Goal: Task Accomplishment & Management: Manage account settings

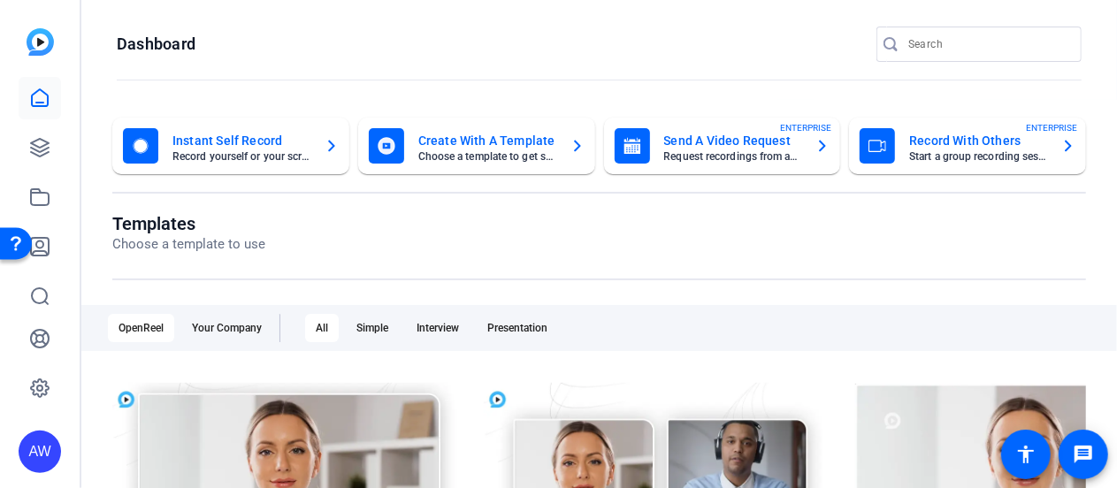
click at [171, 139] on div "Instant Self Record Record yourself or your screen" at bounding box center [231, 145] width 216 height 35
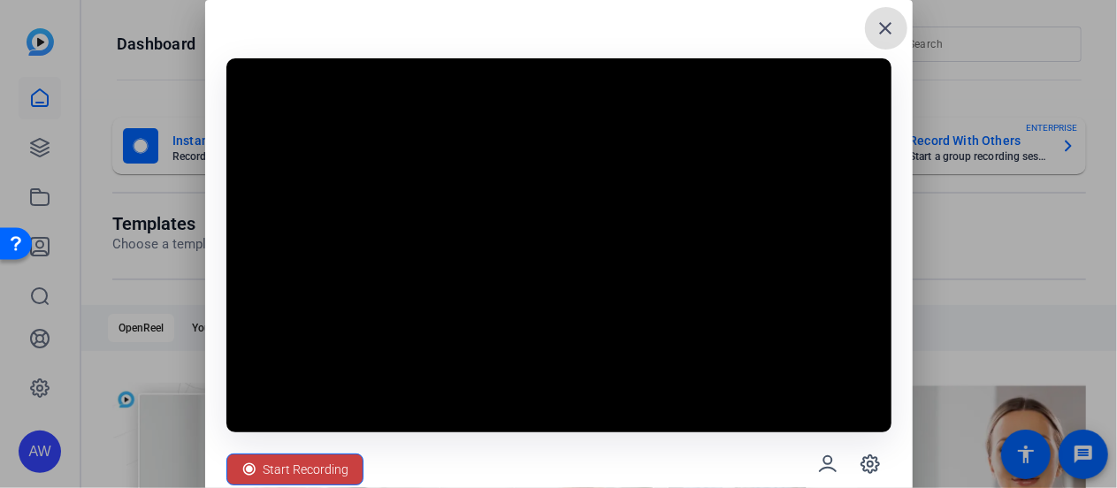
click at [328, 471] on span "Start Recording" at bounding box center [307, 470] width 86 height 34
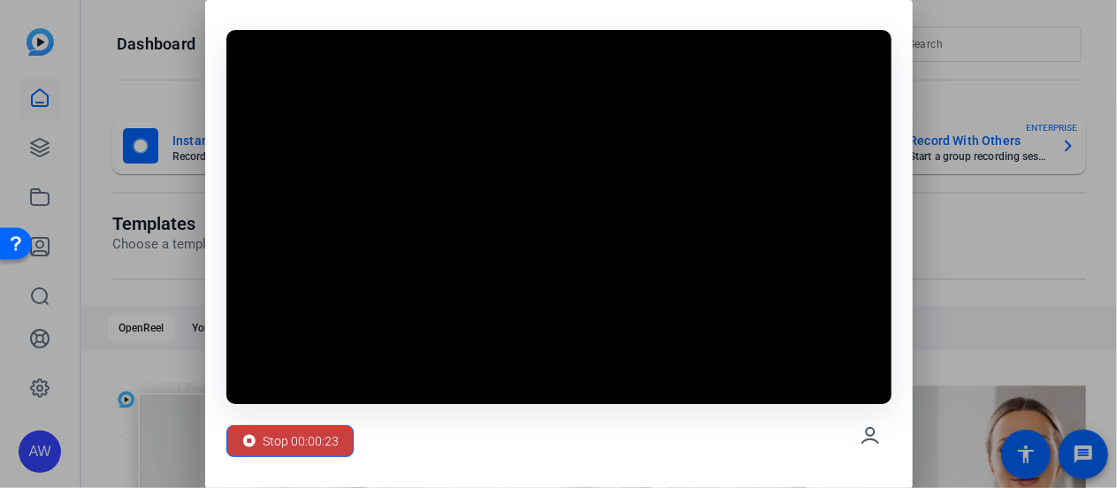
click at [288, 434] on span "Stop 00:00:23" at bounding box center [302, 442] width 76 height 34
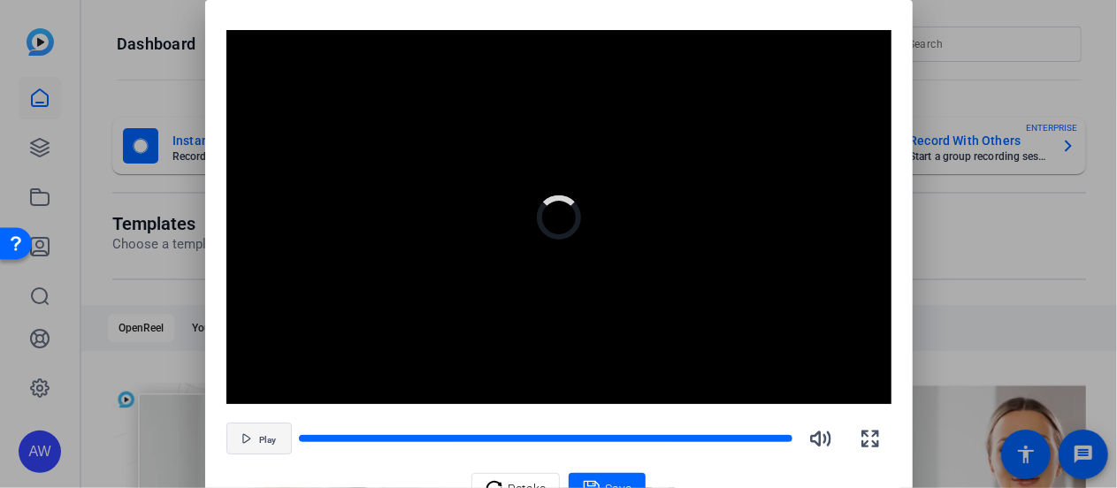
click at [241, 438] on icon "button" at bounding box center [246, 438] width 11 height 11
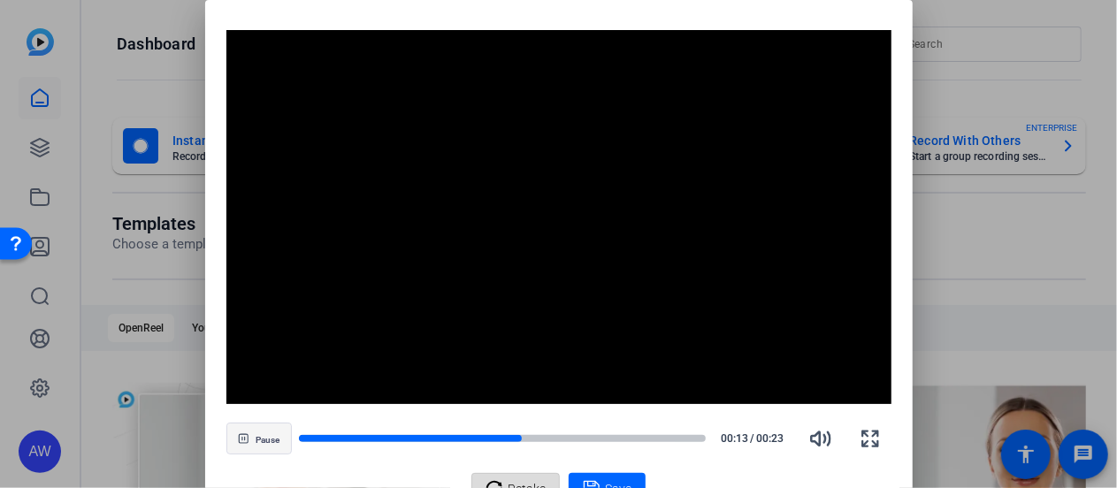
click at [501, 479] on icon at bounding box center [495, 489] width 18 height 21
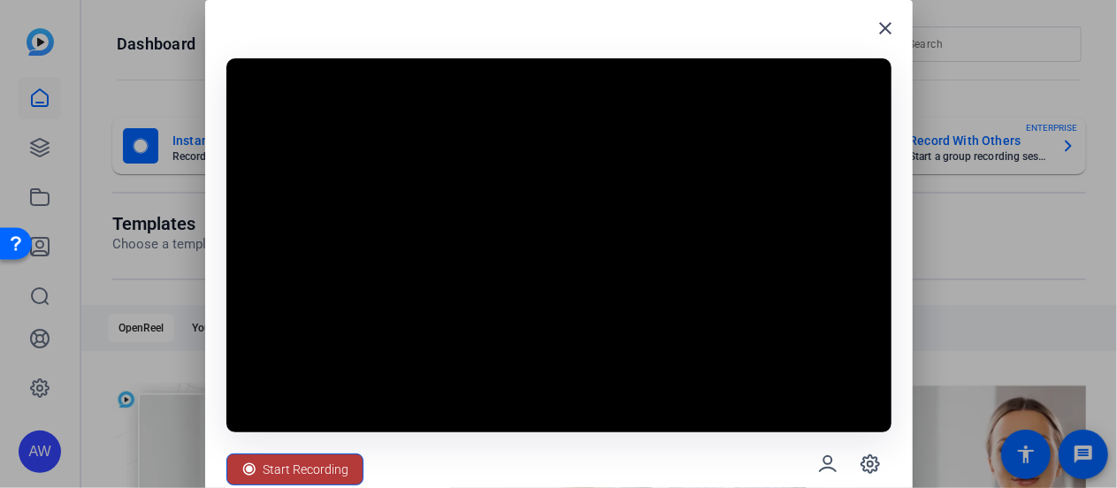
click at [309, 470] on span "Start Recording" at bounding box center [307, 470] width 86 height 34
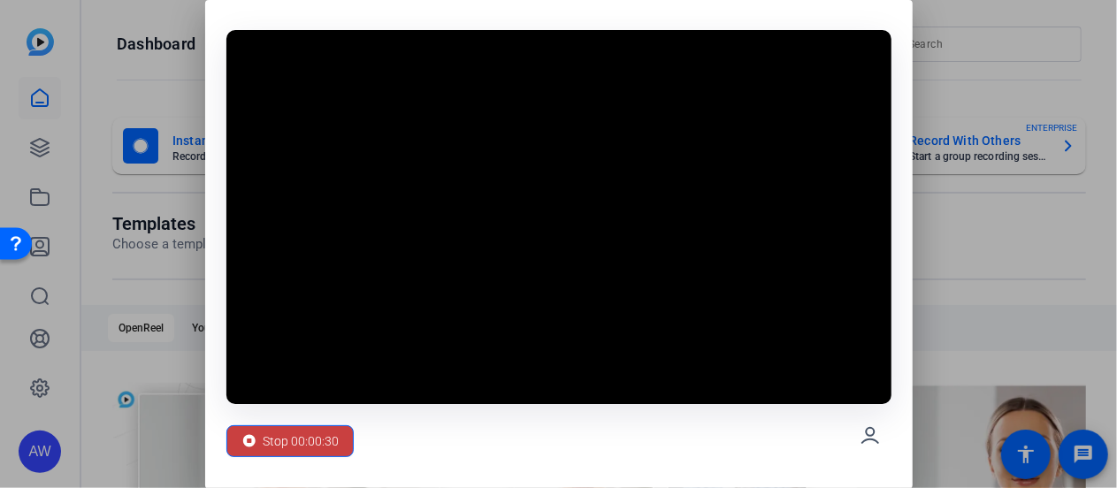
click at [286, 442] on span "Stop 00:00:30" at bounding box center [302, 442] width 76 height 34
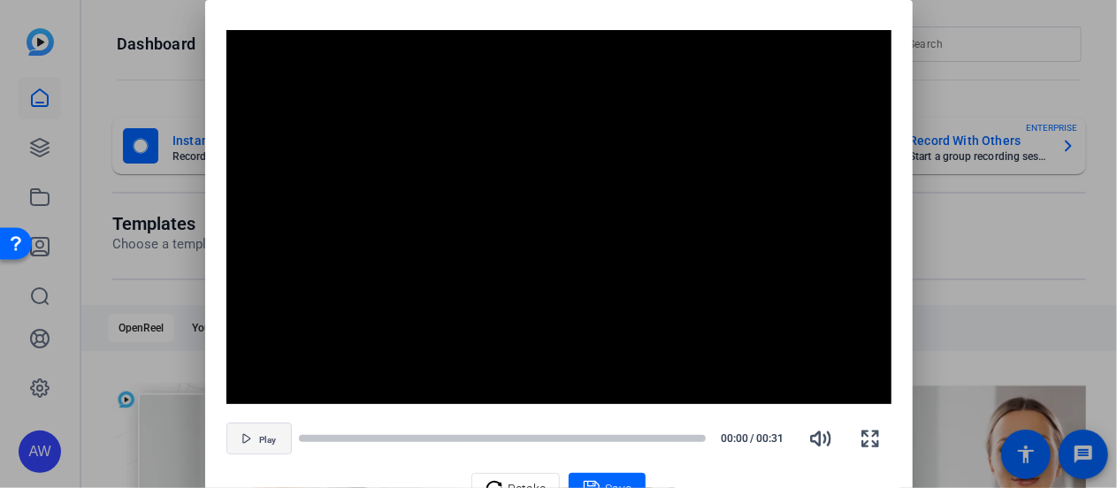
click at [259, 440] on span "Play" at bounding box center [267, 440] width 17 height 11
click at [502, 480] on icon at bounding box center [495, 489] width 18 height 21
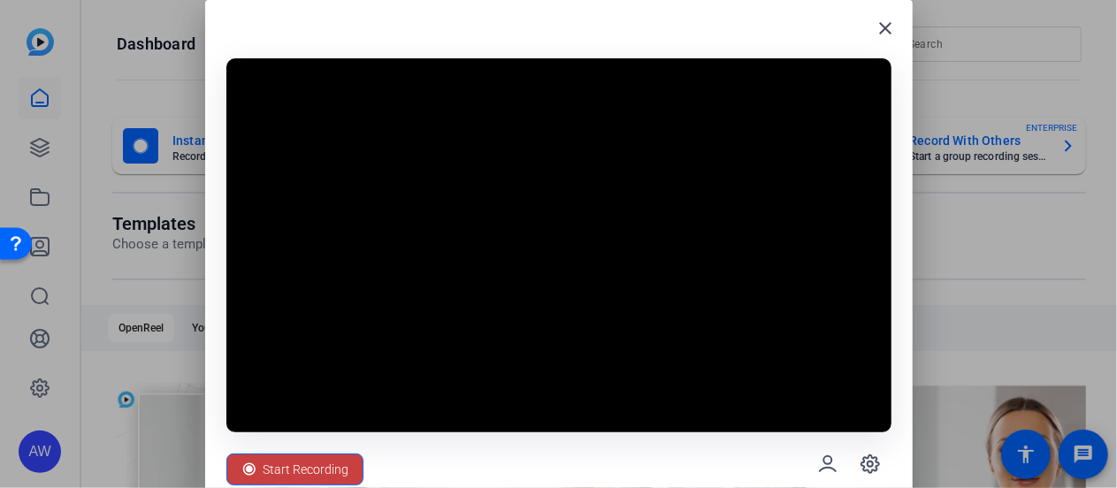
click at [293, 459] on span "Start Recording" at bounding box center [307, 470] width 86 height 34
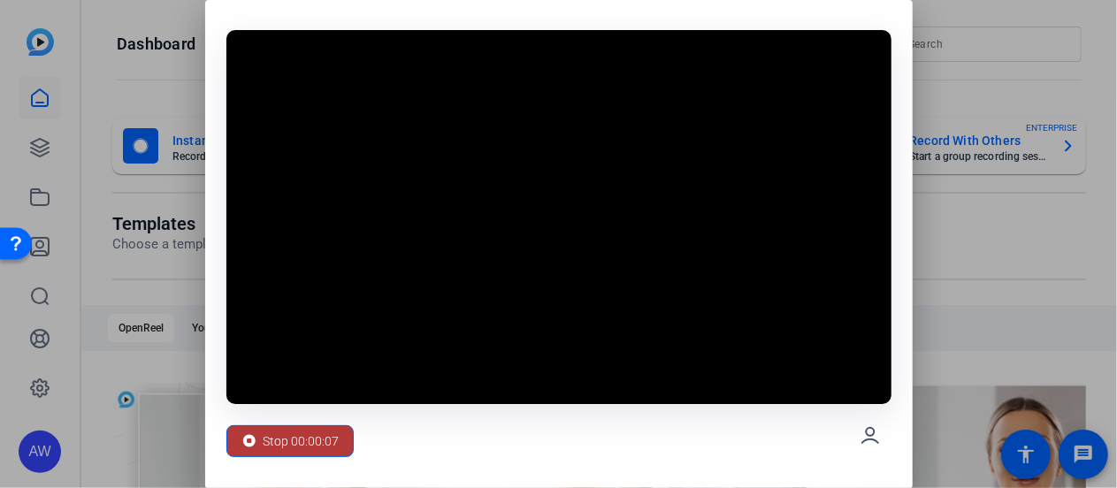
click at [284, 452] on span "Stop 00:00:07" at bounding box center [302, 442] width 76 height 34
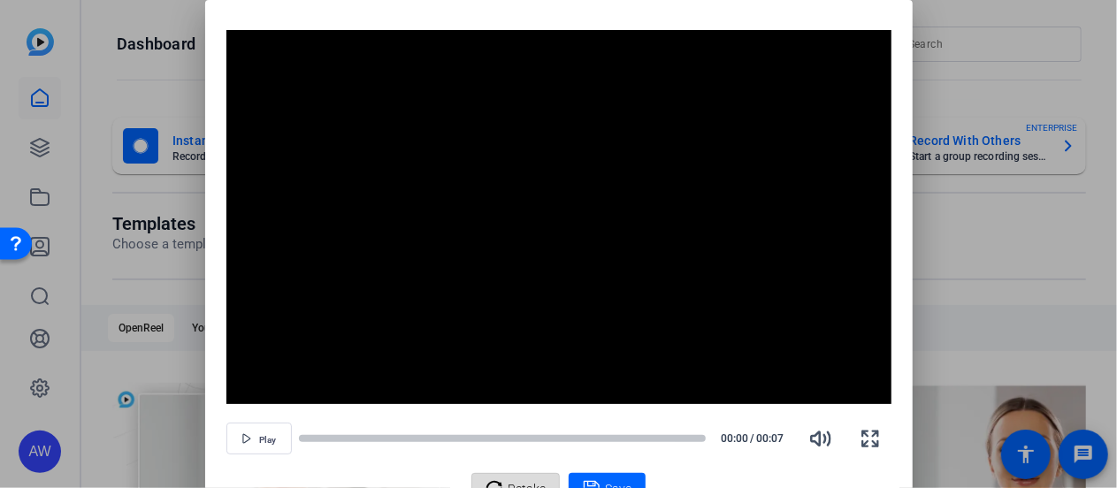
click at [503, 484] on icon at bounding box center [495, 489] width 18 height 21
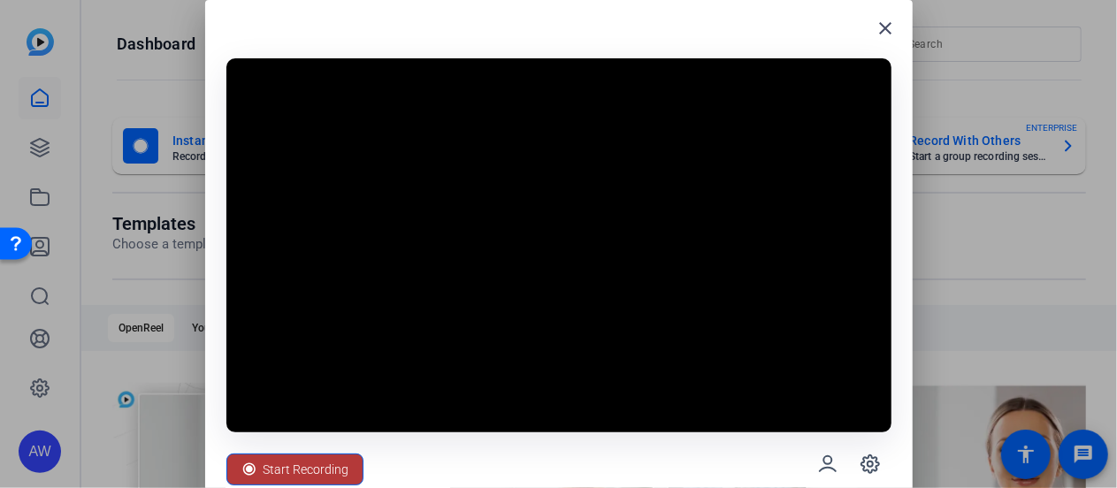
click at [313, 463] on span "Start Recording" at bounding box center [307, 470] width 86 height 34
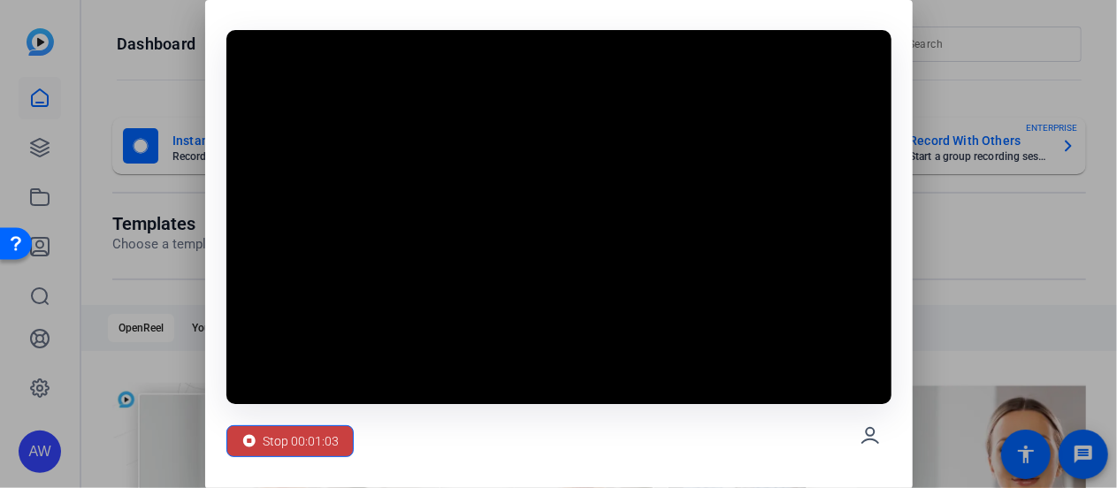
click at [311, 442] on span "Stop 00:01:03" at bounding box center [302, 442] width 76 height 34
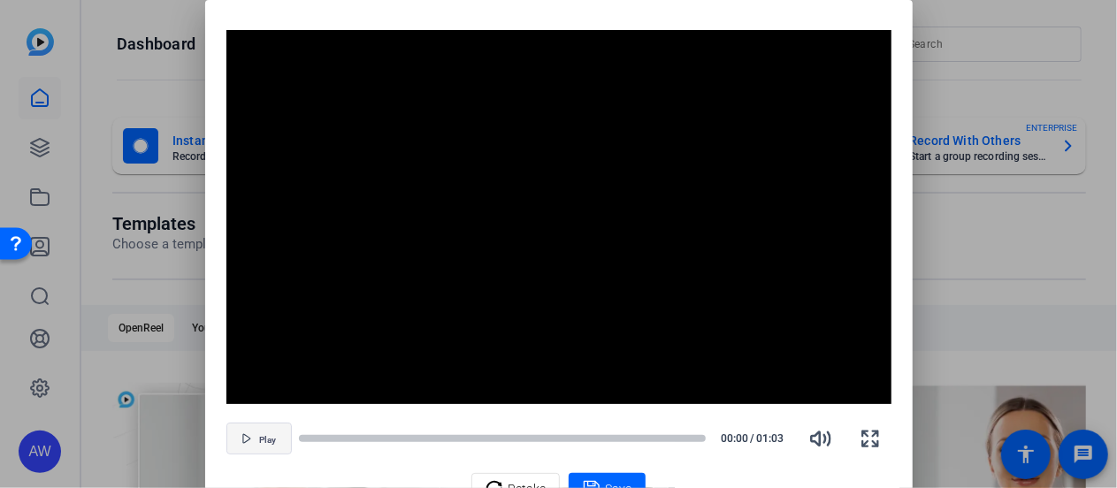
click at [241, 440] on icon "button" at bounding box center [246, 438] width 11 height 11
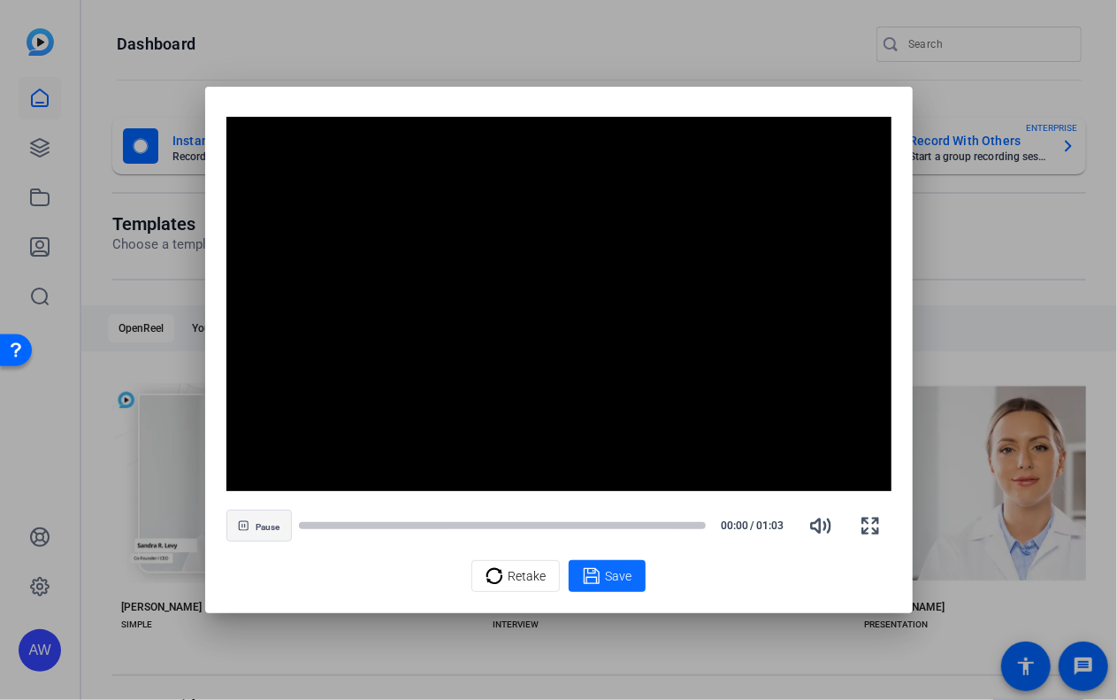
click at [623, 487] on span "Save" at bounding box center [618, 576] width 27 height 19
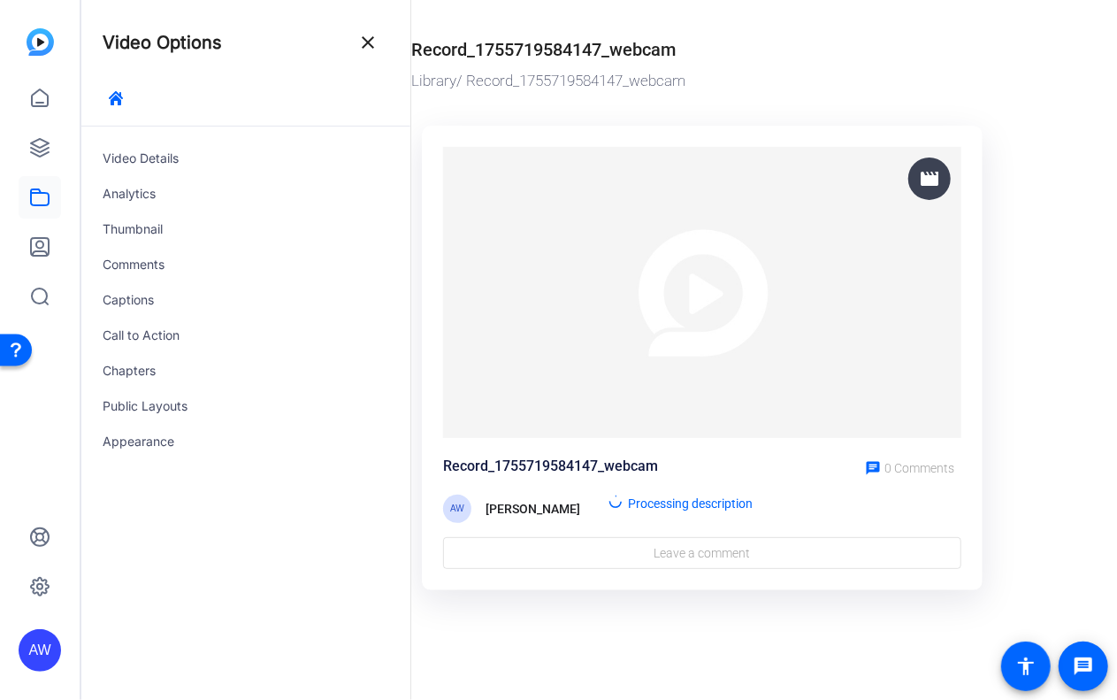
click at [503, 56] on div "Record_1755719584147_webcam" at bounding box center [543, 49] width 264 height 27
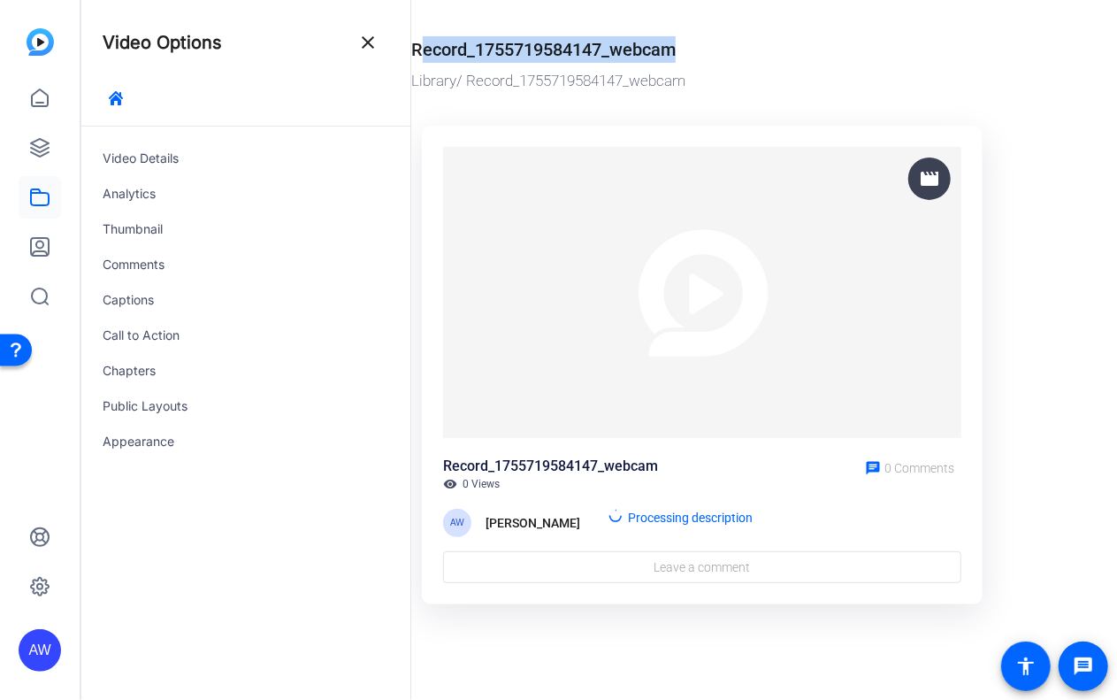
click at [503, 56] on div "Record_1755719584147_webcam" at bounding box center [543, 49] width 264 height 27
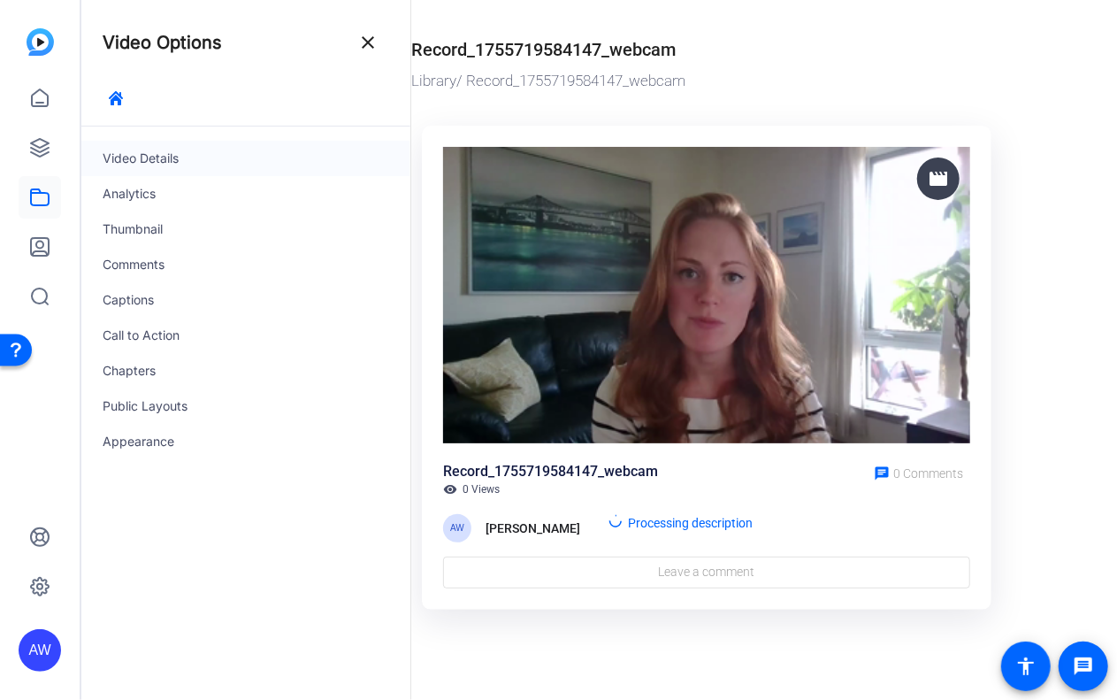
click at [189, 163] on div "Video Details" at bounding box center [245, 158] width 329 height 35
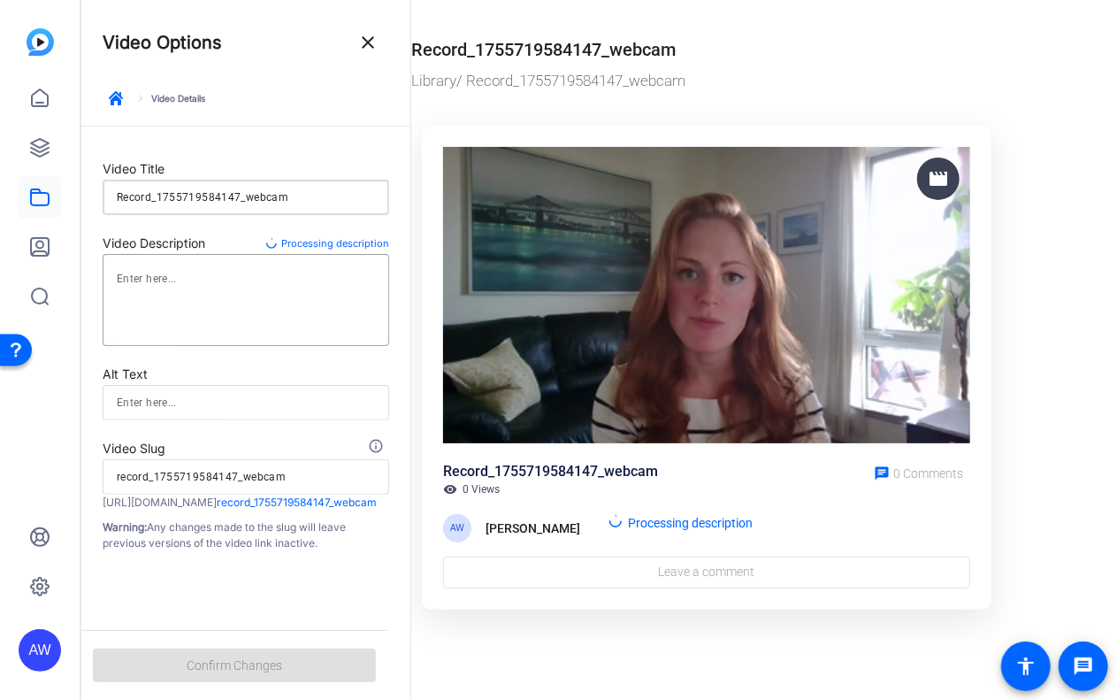
click at [187, 204] on input "Record_1755719584147_webcam" at bounding box center [246, 197] width 258 height 21
type input "V"
type input "v"
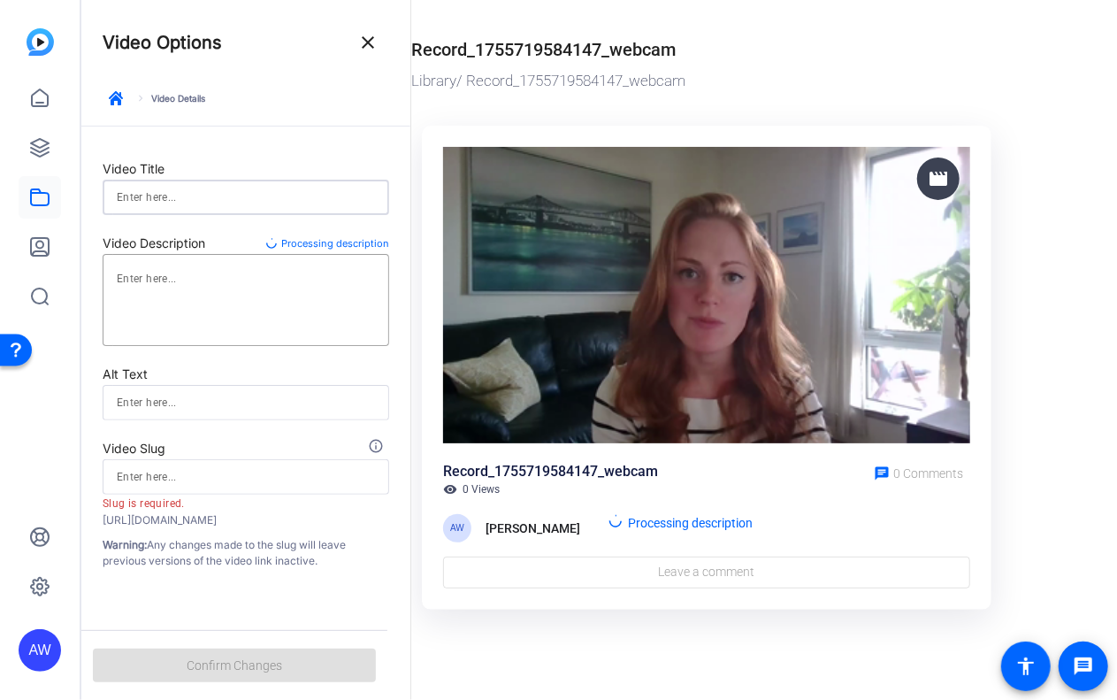
type input "V"
type input "v"
type input "Vi"
type input "vi"
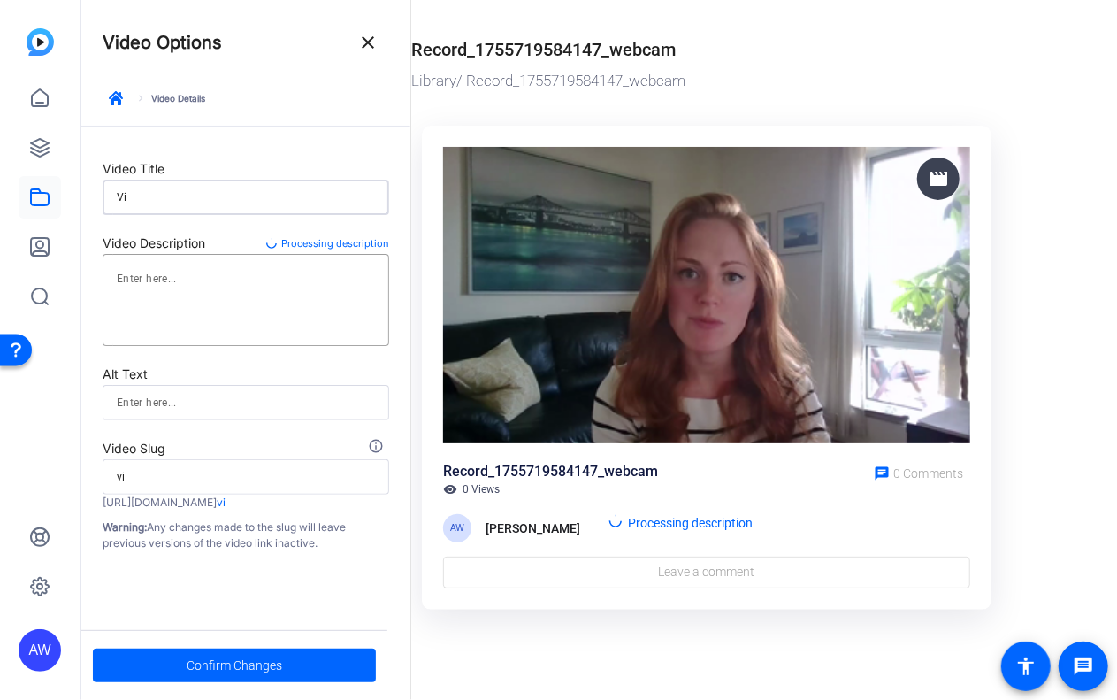
type input "Vid"
type input "vid"
type input "Vide"
type input "vide"
type input "Video"
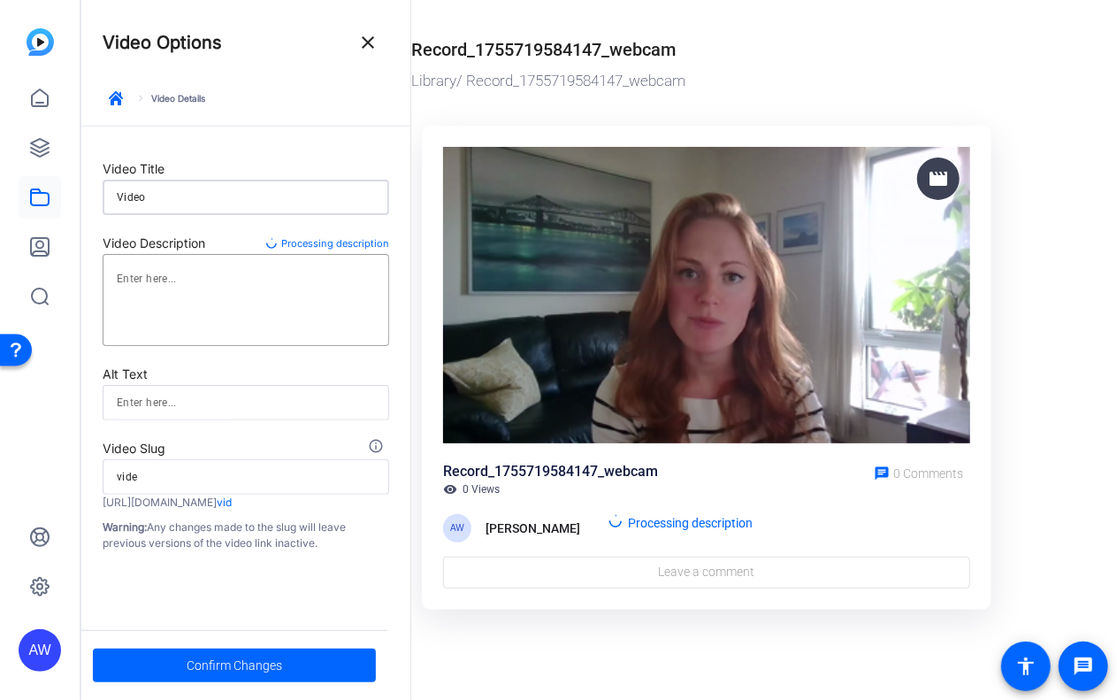
type input "video"
type input "Video"
type input "video"
type input "Video f"
type input "video-f"
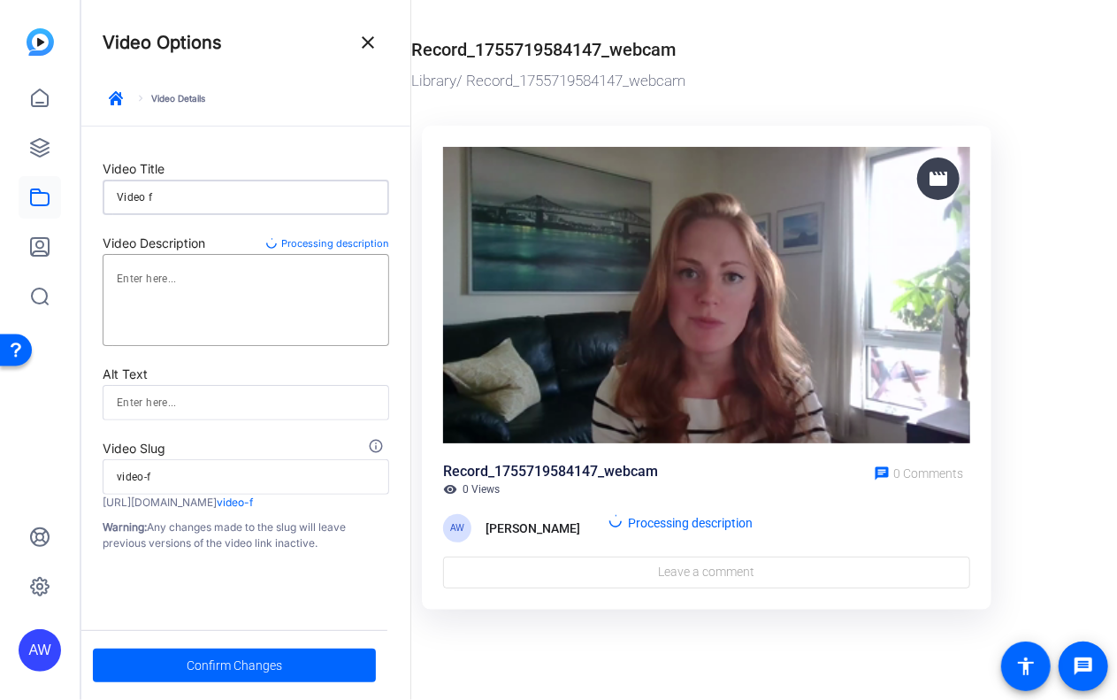
type input "Video fo"
type input "video-fo"
type input "Video for"
type input "video-for"
type input "Video for"
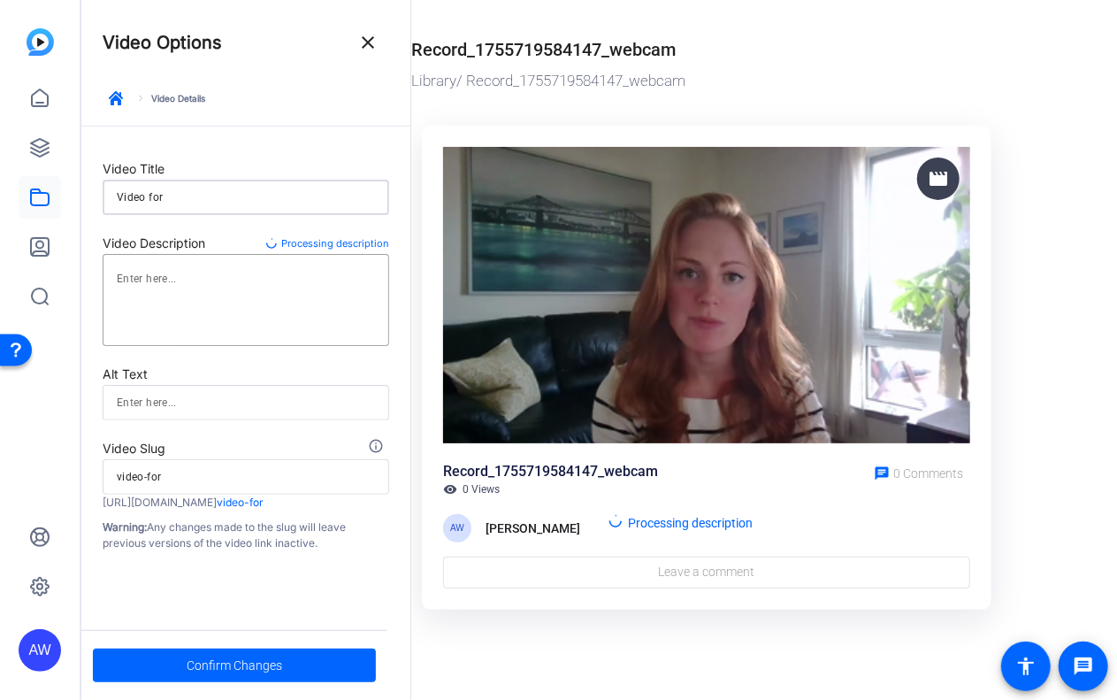
type input "video-for"
type input "Video for E"
type input "video-for-e"
type input "Video for Ex"
type input "video-for-ex"
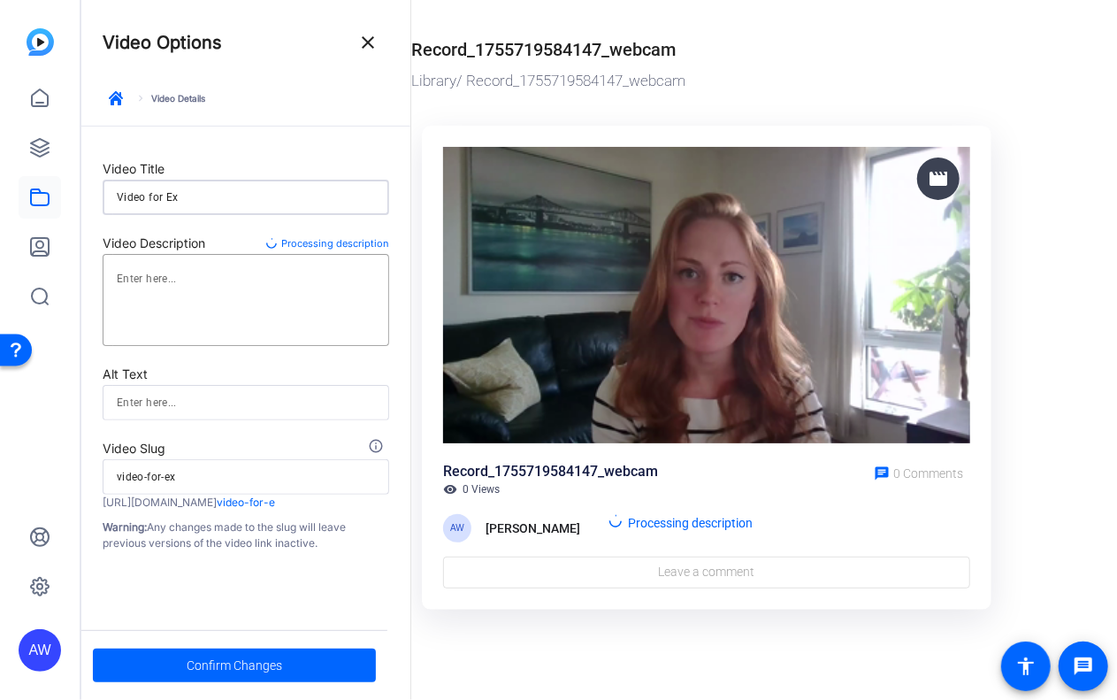
type input "Video for Exp"
type input "video-for-exp"
type input "Video for Expl"
type input "video-for-expl"
type input "Video for Explo"
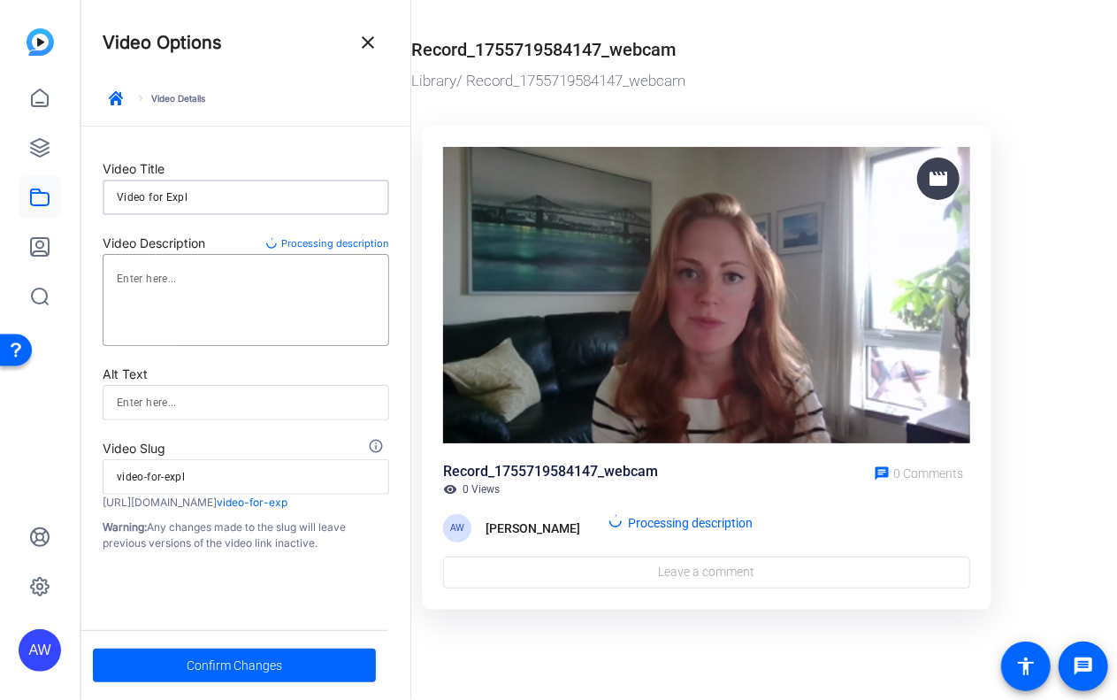
type input "video-for-explo"
type input "Video for Explor"
type input "video-for-explor"
type input "Video for Explore"
type input "video-for-explore"
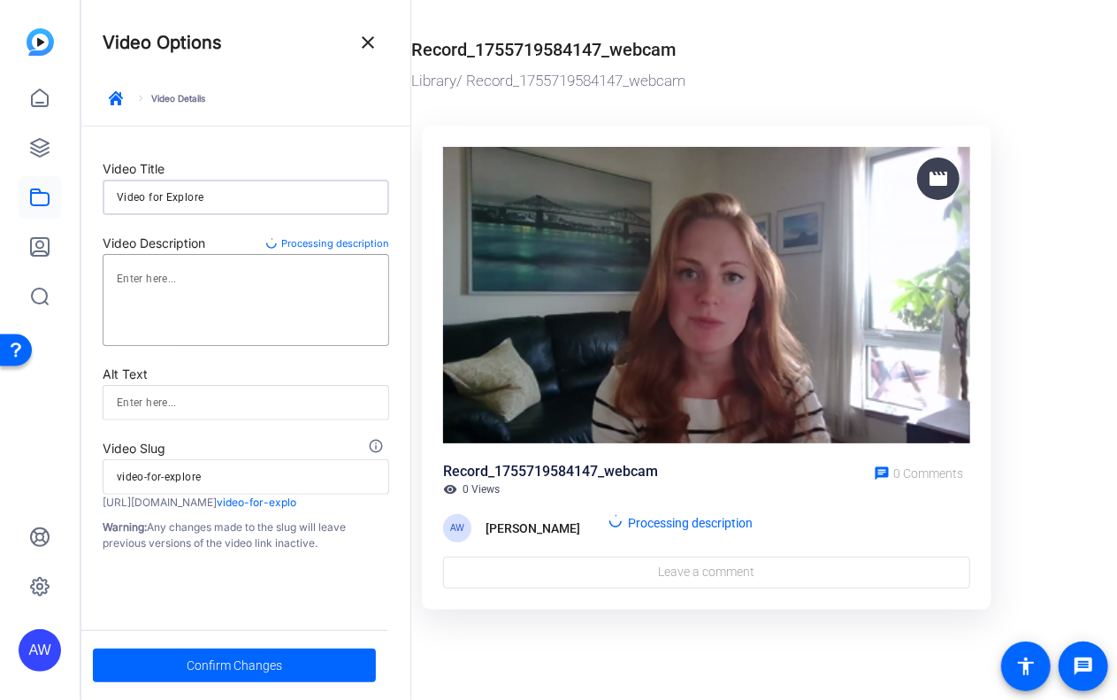
type input "Video for Explore"
type input "video-for-explore"
type input "Video for Explore S"
type input "video-for-explore-s"
type input "Video for Explore St"
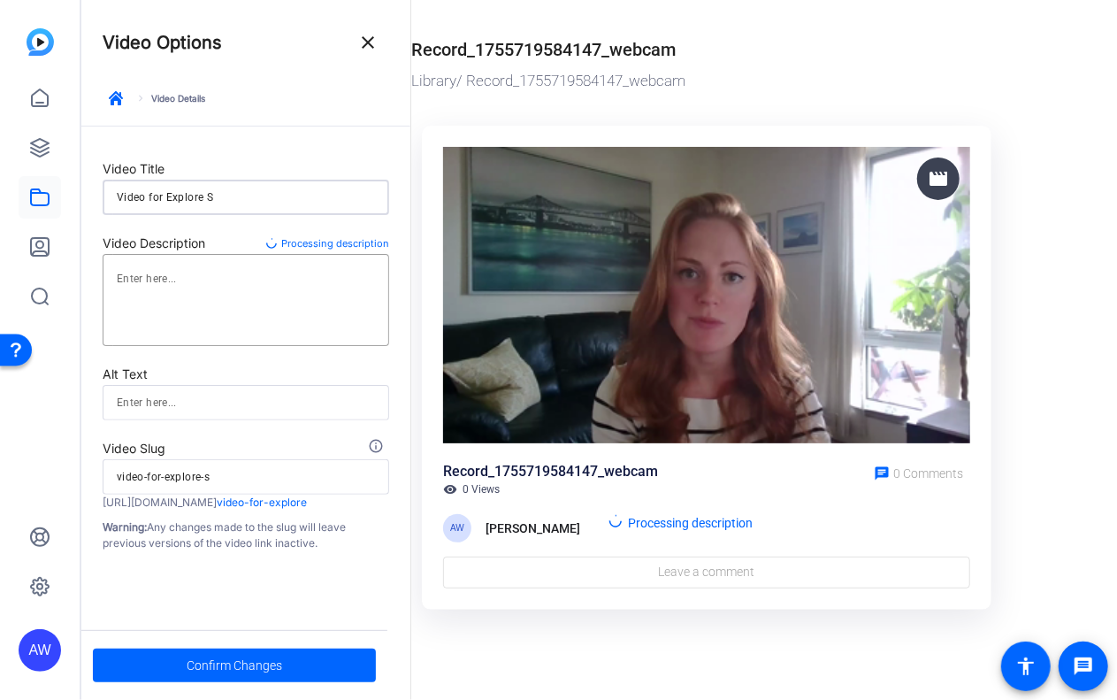
type input "video-for-explore-st"
type input "Video for Explore St."
type input "video-for-explore-st."
type input "Video for Explore St."
type input "video-for-explore-st."
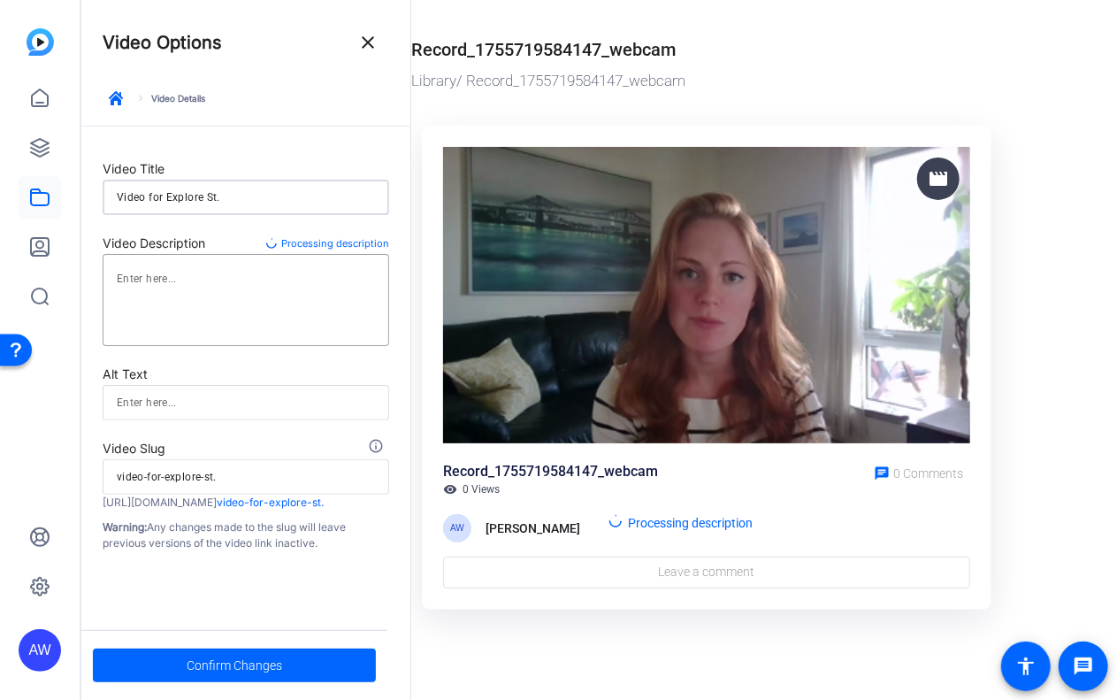
type input "Video for Explore St. L"
type input "video-for-explore-st.-l"
type input "Video for Explore St. Lo"
type input "video-for-explore-st.-lo"
type input "Video for Explore St. Loi"
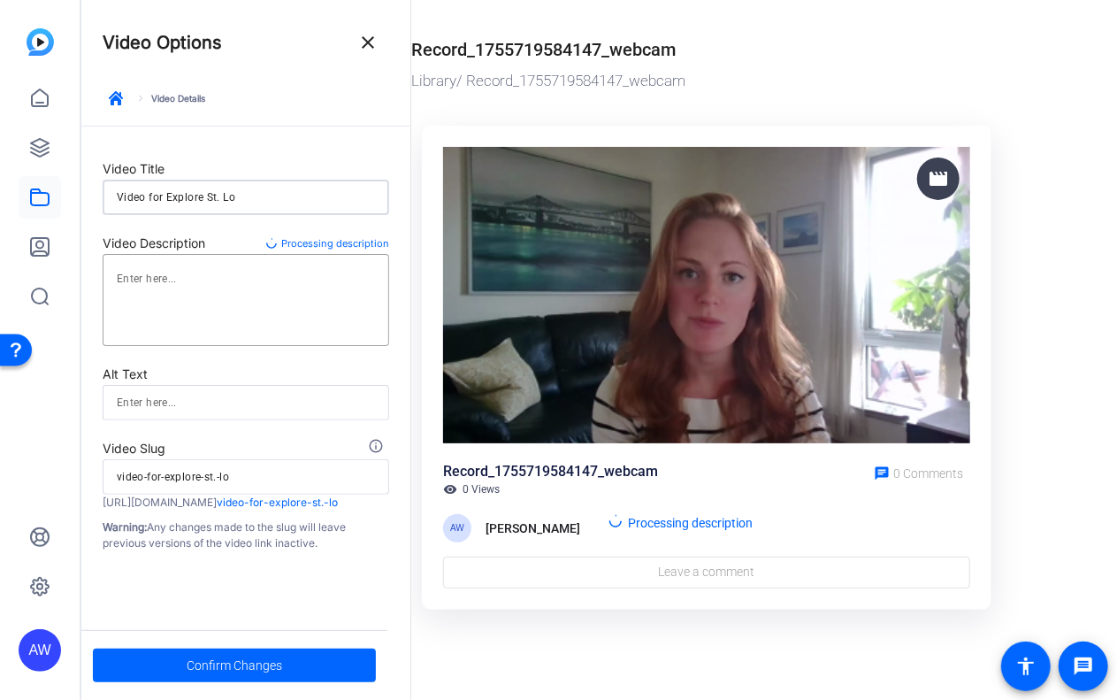
type input "video-for-explore-st.-loi"
type input "Video for Explore St. Loiu"
type input "video-for-explore-st.-loiu"
type input "Video for Explore St. Loi"
type input "video-for-explore-st.-loi"
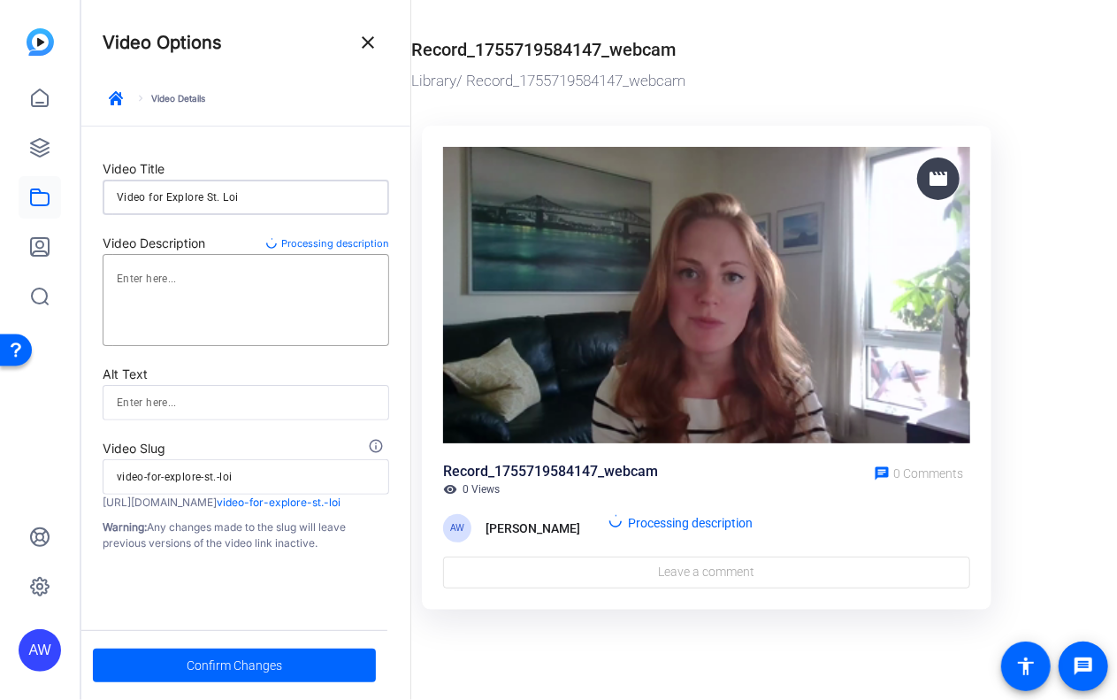
type input "Video for Explore St. Lo"
type input "video-for-explore-st.-lo"
type input "Video for Explore [GEOGRAPHIC_DATA][PERSON_NAME]"
type input "video-for-explore-st.-[PERSON_NAME]"
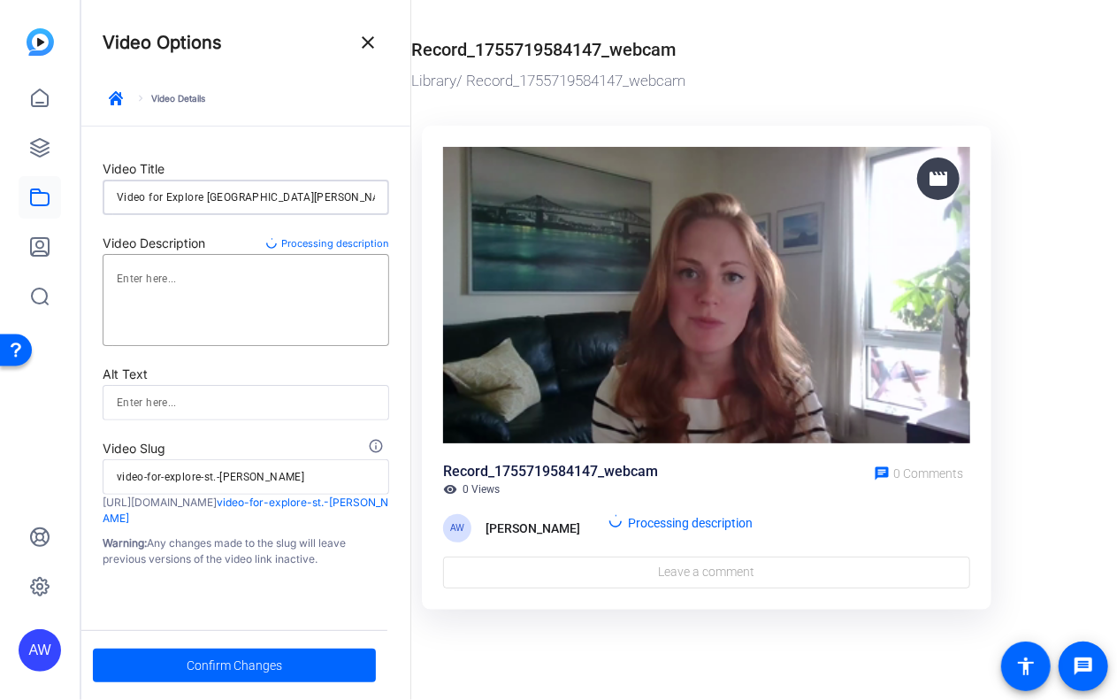
type input "Video for Explore [GEOGRAPHIC_DATA]"
type input "video-for-explore-st.-loui"
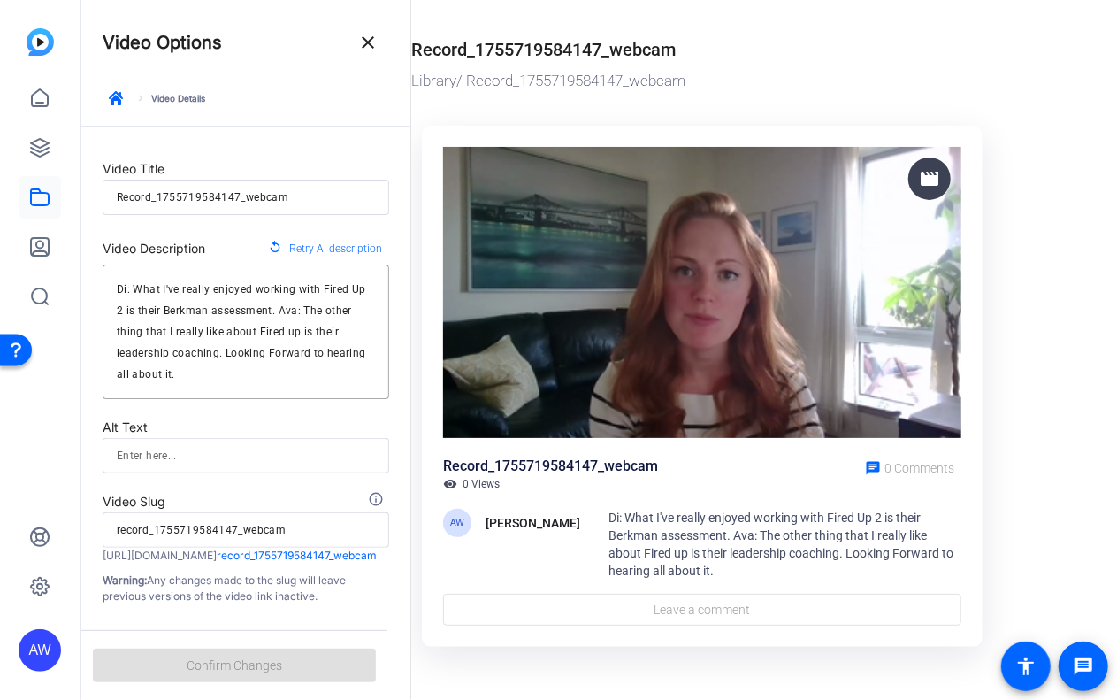
click at [235, 215] on form "Video Title Record_1755719584147_webcam Video Description replay Retry AI descr…" at bounding box center [245, 365] width 329 height 478
click at [188, 200] on input "Record_1755719584147_webcam" at bounding box center [246, 197] width 258 height 21
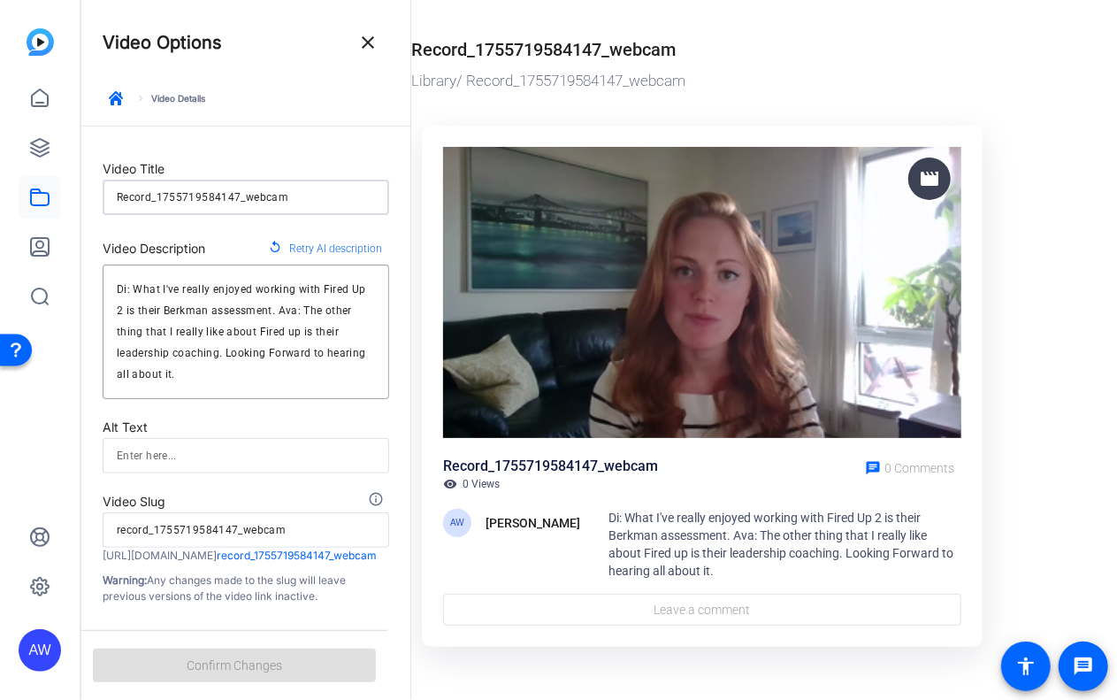
type input "V"
type input "v"
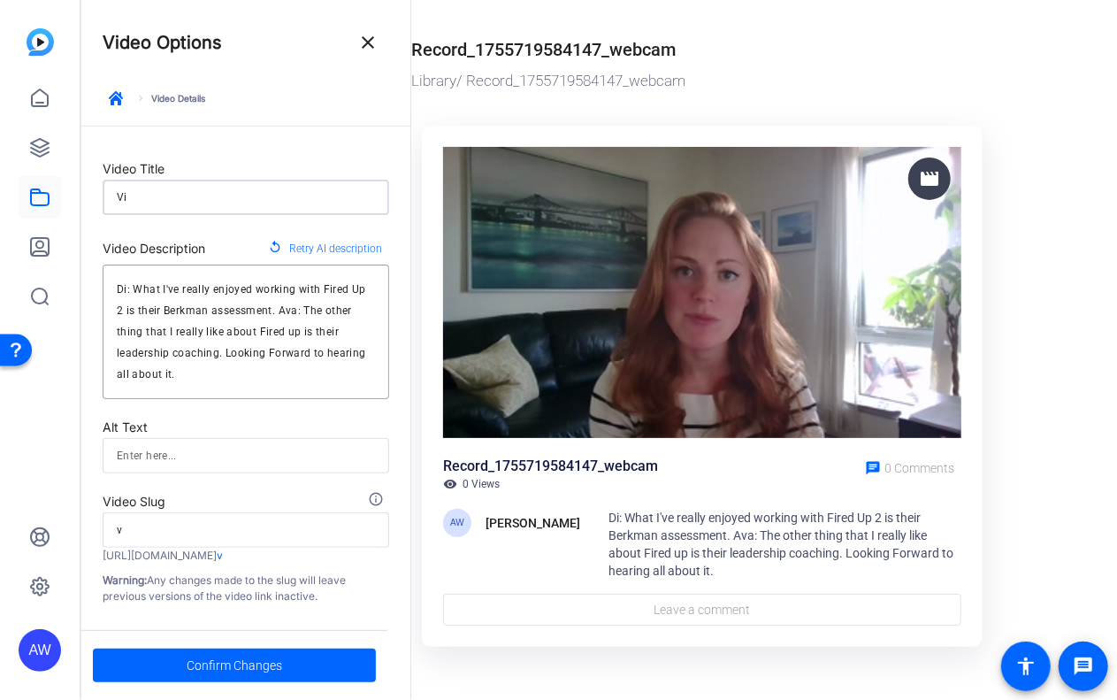
type input "Vid"
type input "vid"
type input "Vide"
type input "vide"
type input "Video"
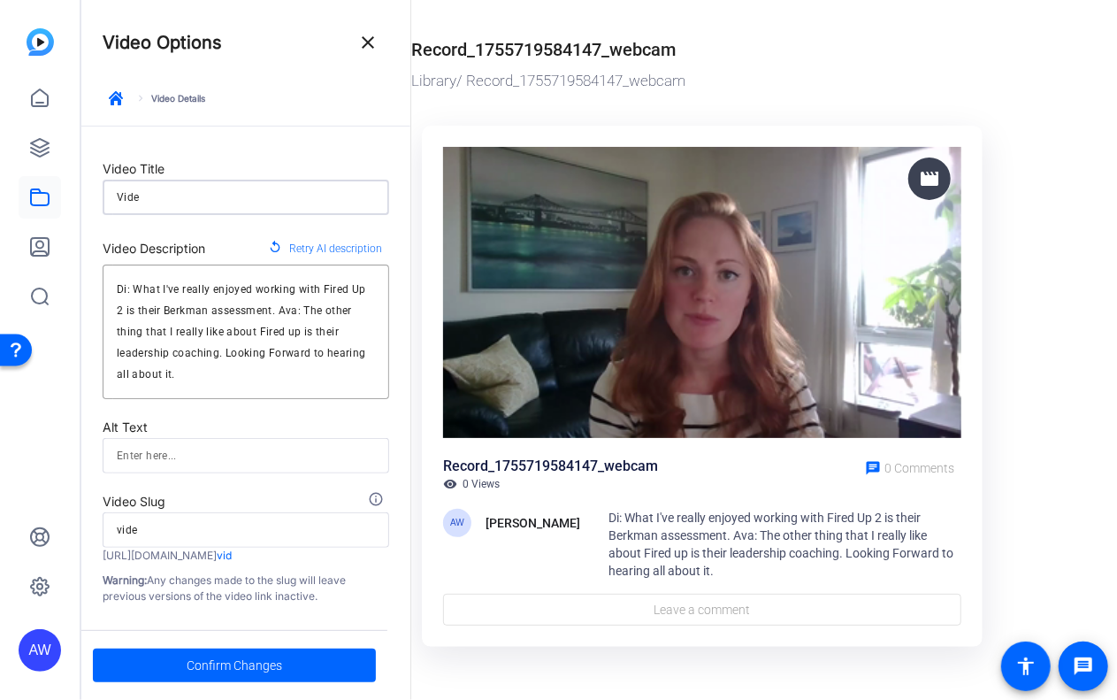
type input "video"
type input "Video"
type input "video"
type input "Video f"
type input "video-f"
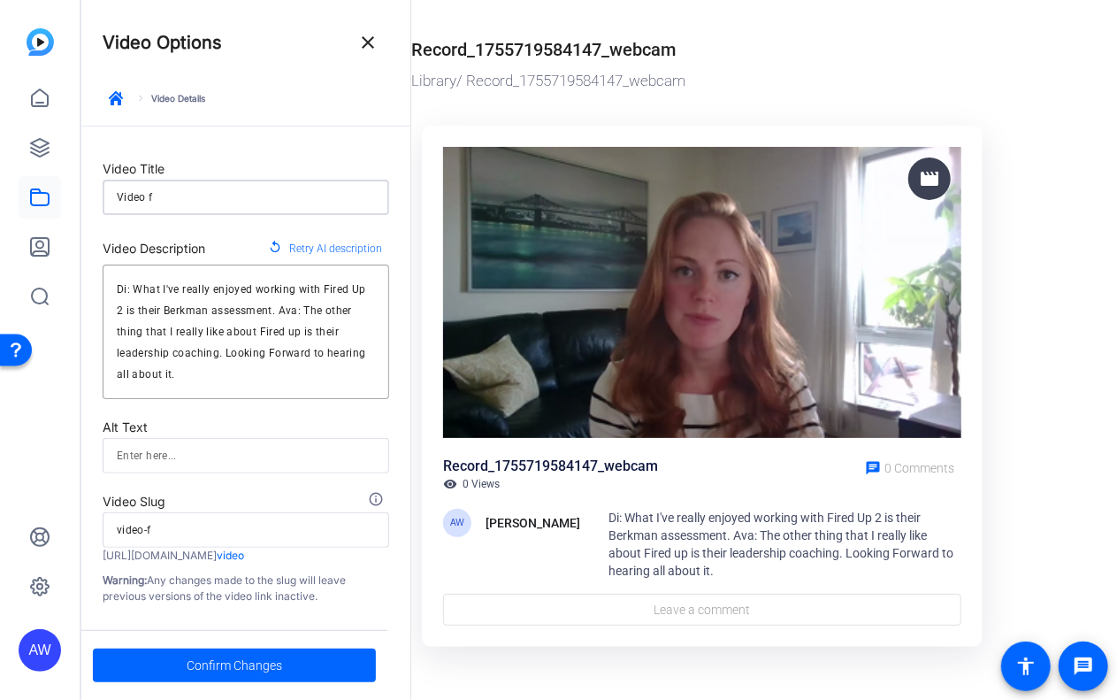
type input "Video fo"
type input "video-fo"
type input "Video for"
type input "video-for"
type input "Video for"
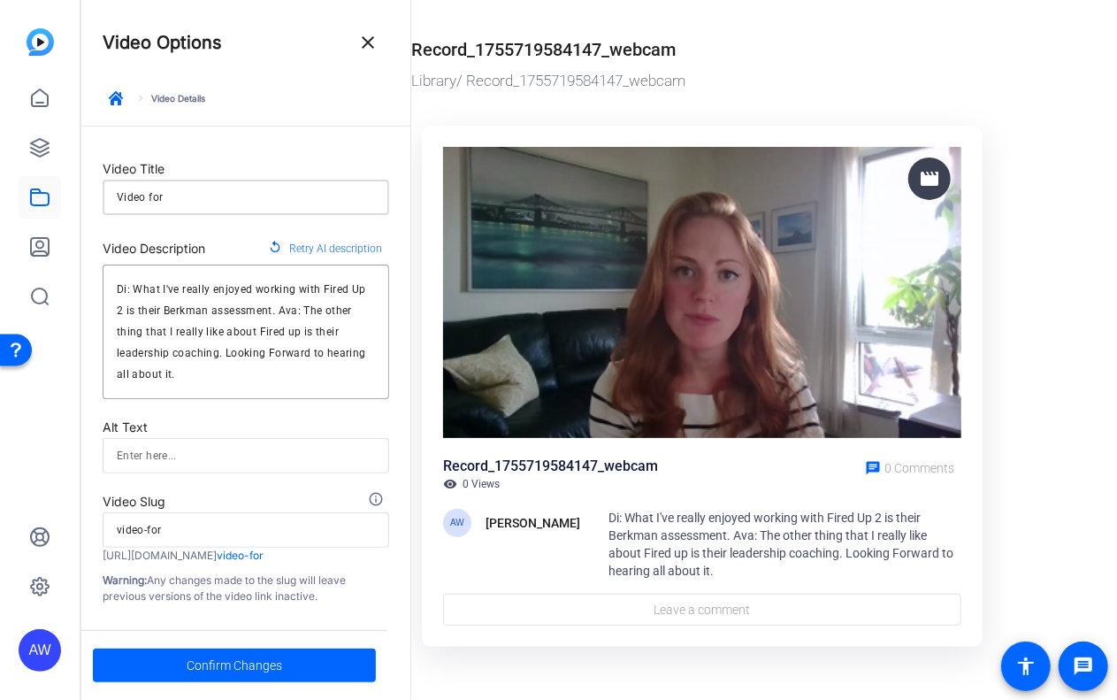
type input "video-for"
type input "Video for E"
type input "video-for-e"
type input "Video for Ex"
type input "video-for-ex"
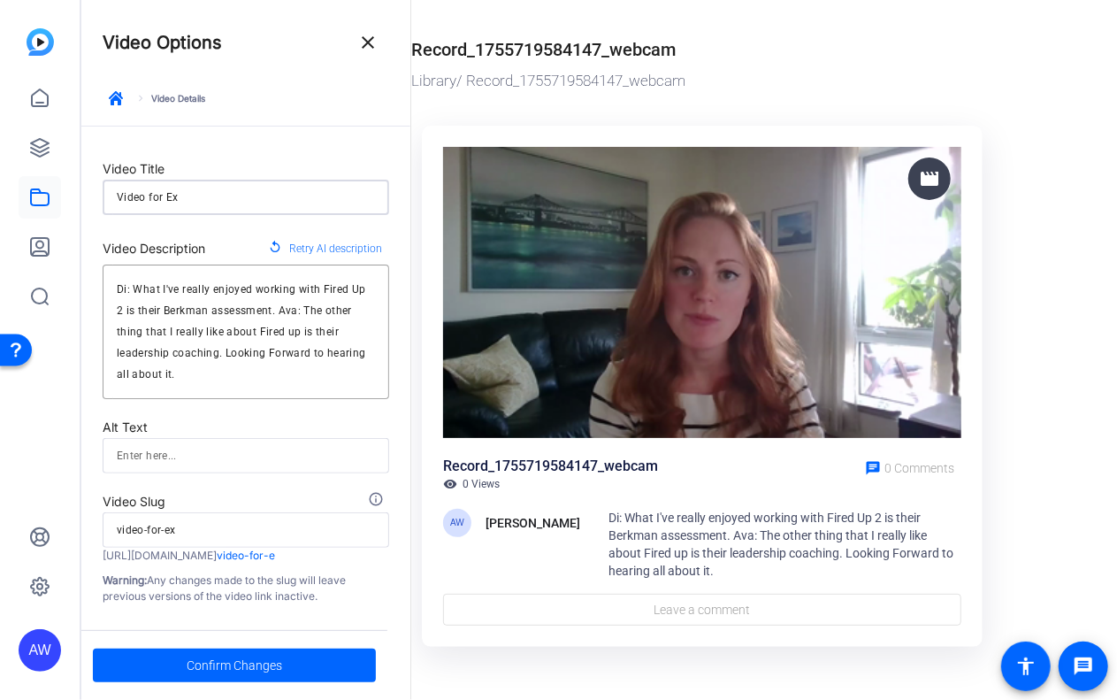
type input "Video for Exp"
type input "video-for-exp"
type input "Video for Expl"
type input "video-for-expl"
type input "Video for Explo"
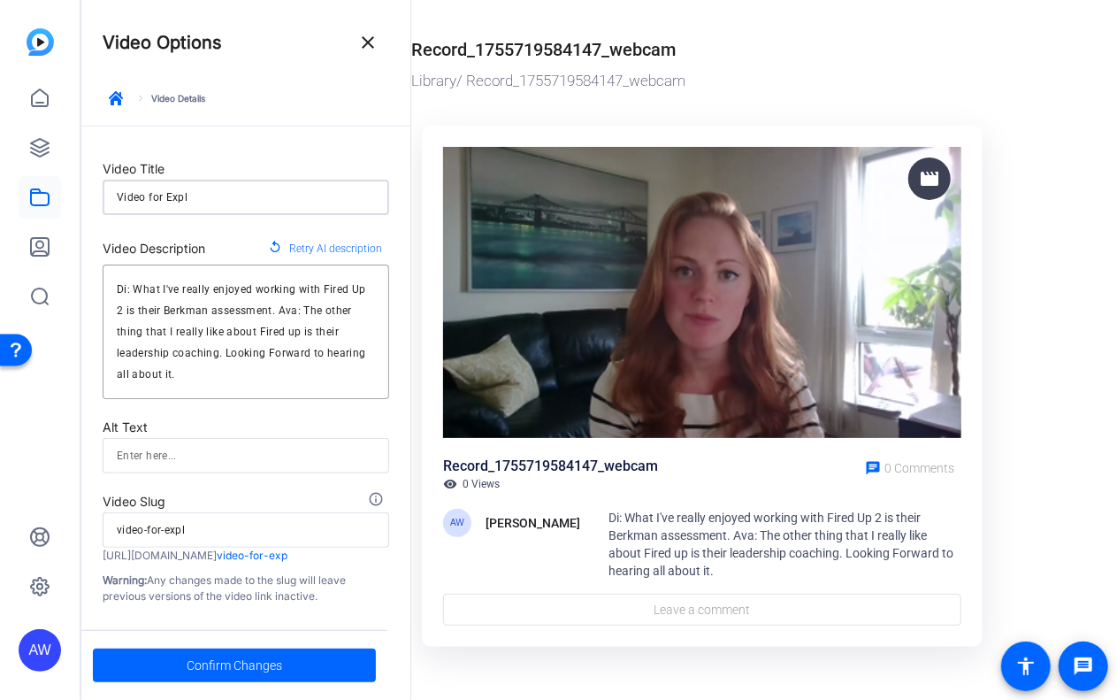
type input "video-for-explo"
type input "Video for Explor"
type input "video-for-explor"
type input "Video for Explore"
type input "video-for-explore"
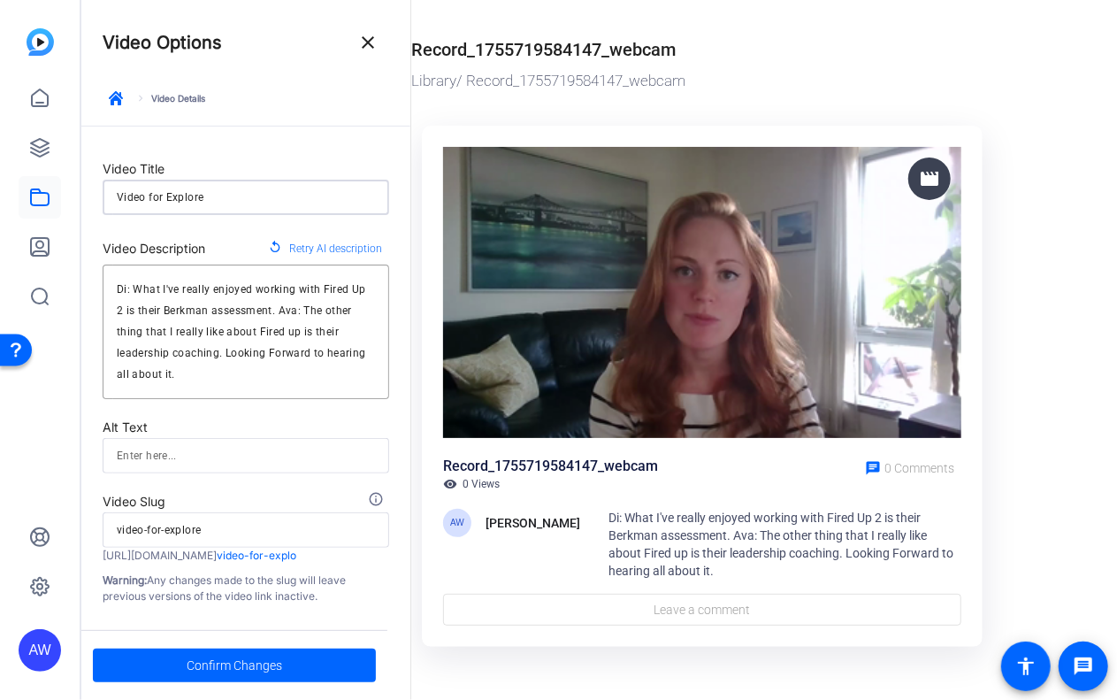
type input "Video for Explore"
type input "video-for-explore"
type input "Video for Explore S"
type input "video-for-explore-s"
type input "Video for Explore St"
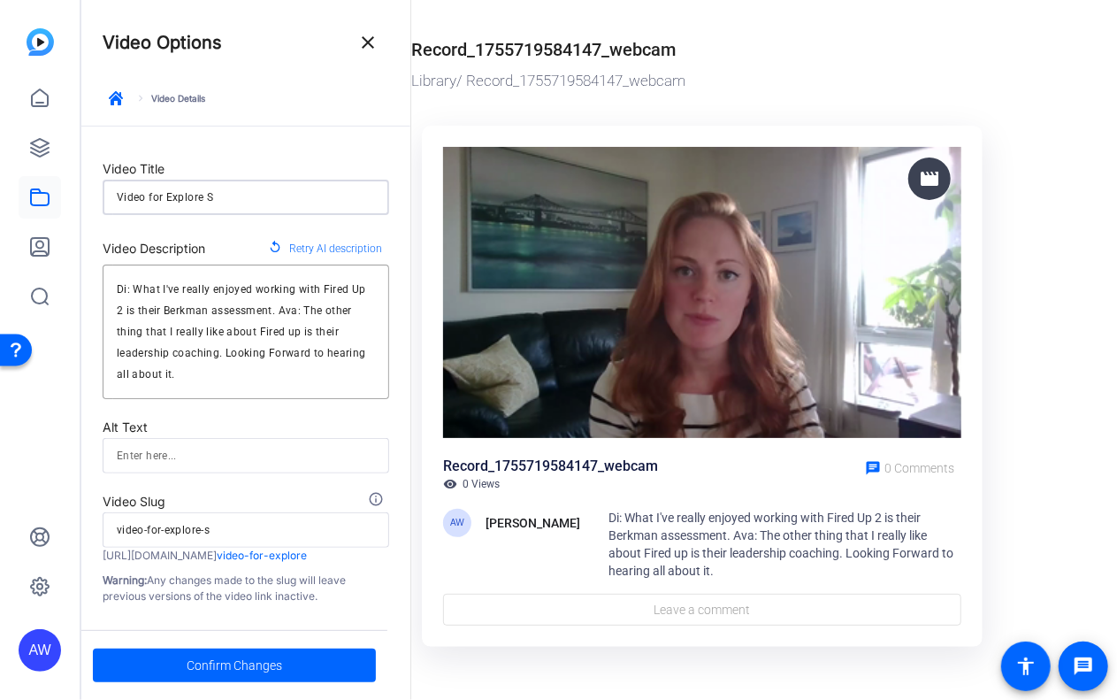
type input "video-for-explore-st"
type input "Video for Explore St."
type input "video-for-explore-st."
type input "Video for Explore St."
type input "video-for-explore-st."
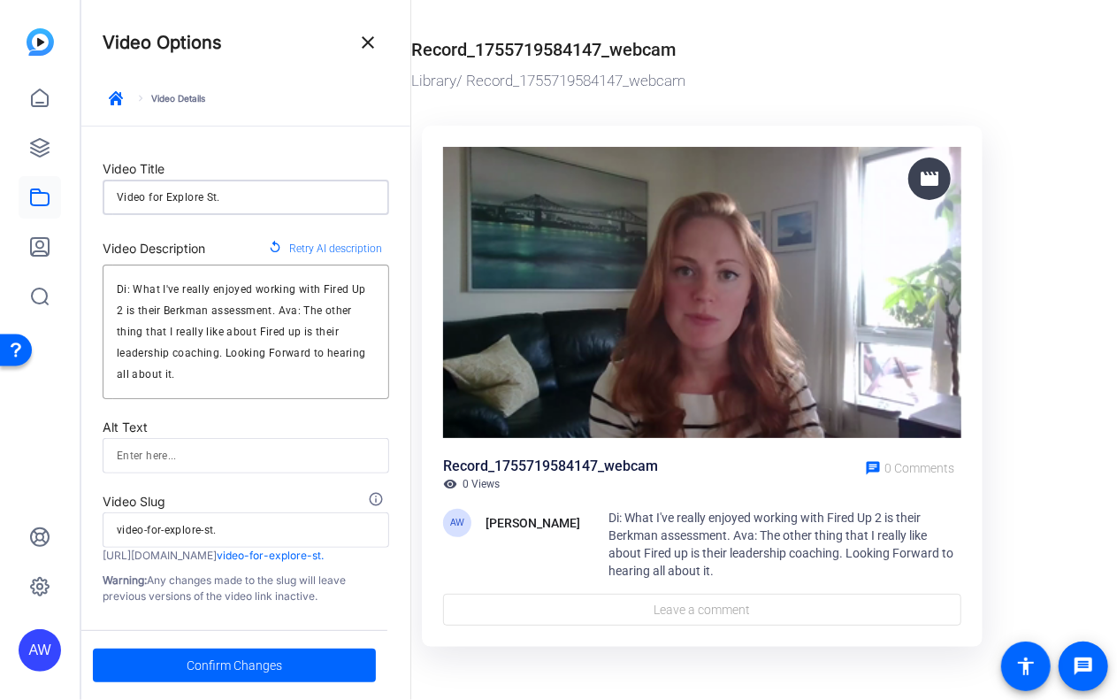
type input "Video for Explore St. L"
type input "video-for-explore-st.-l"
type input "Video for Explore St. Lo"
type input "video-for-explore-st.-lo"
type input "Video for Explore [GEOGRAPHIC_DATA][PERSON_NAME]"
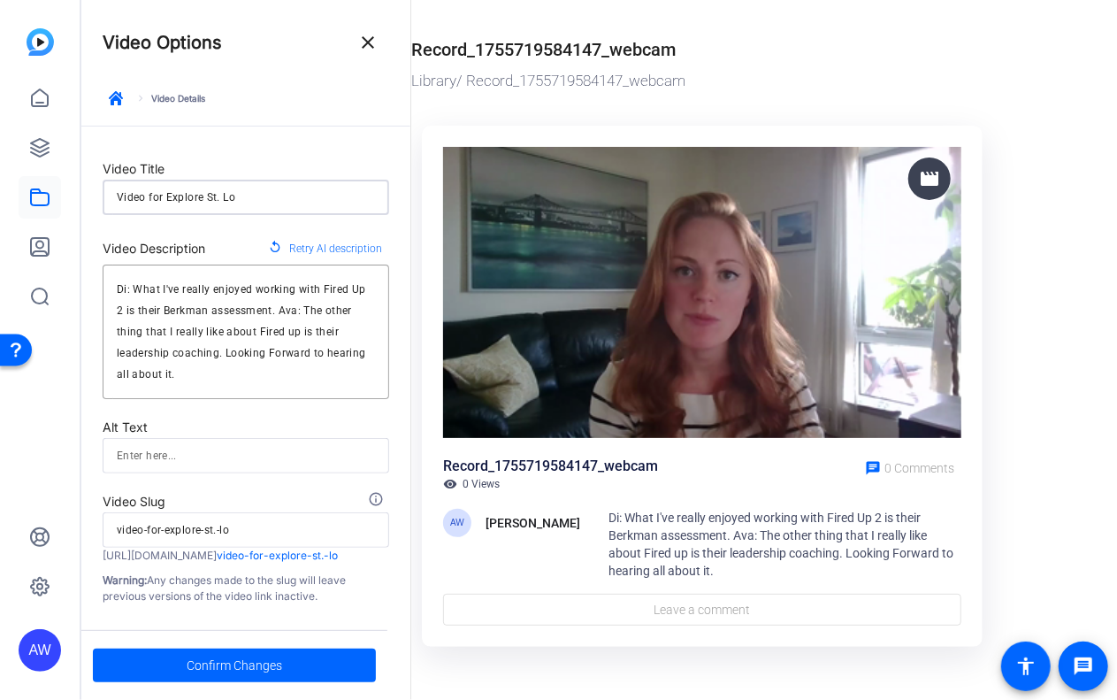
type input "video-for-explore-st.-[PERSON_NAME]"
type input "Video for Explore [GEOGRAPHIC_DATA]"
type input "video-for-explore-st.-loui"
type input "Video for Explore [GEOGRAPHIC_DATA][PERSON_NAME]"
type input "video-for-explore-st.-louis"
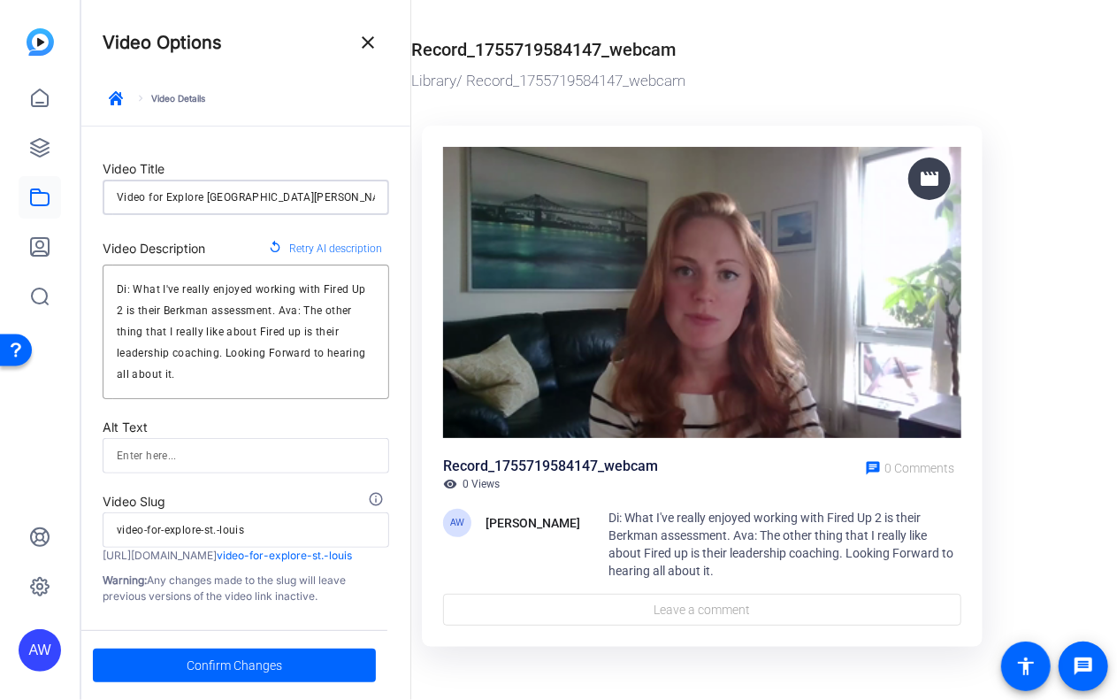
type input "Video for Explore [GEOGRAPHIC_DATA][PERSON_NAME]"
click at [205, 240] on div "Video Description" at bounding box center [154, 248] width 103 height 21
click at [152, 371] on textarea "Di: What I've really enjoyed working with Fired Up 2 is their Berkman assessmen…" at bounding box center [246, 332] width 258 height 106
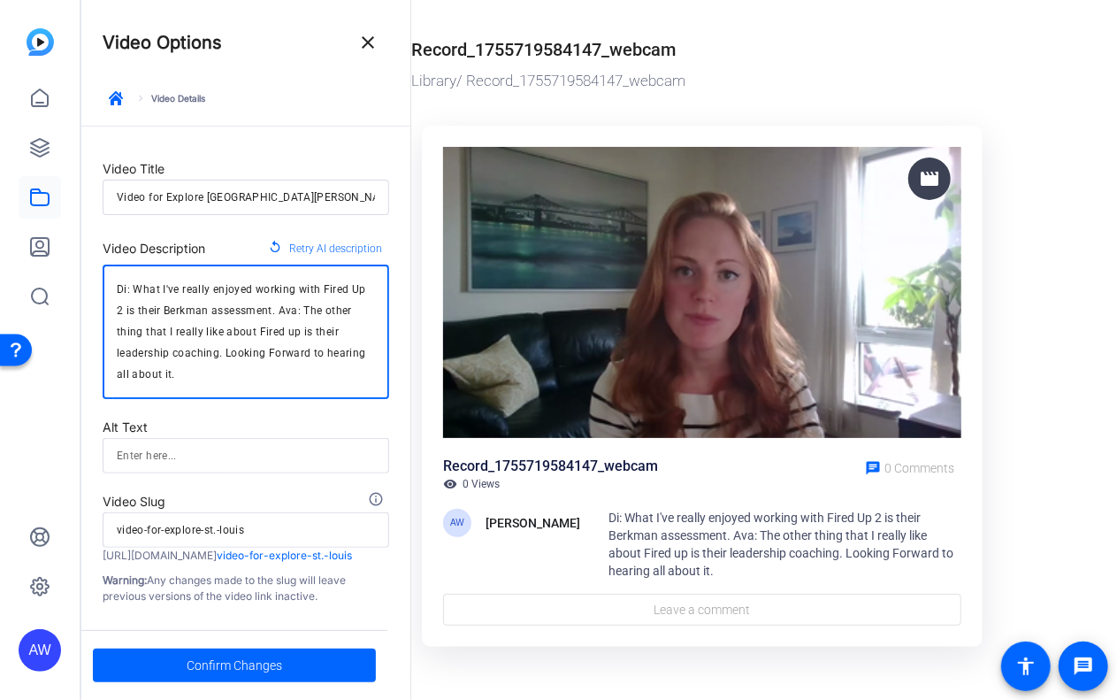
click at [152, 371] on textarea "Di: What I've really enjoyed working with Fired Up 2 is their Berkman assessmen…" at bounding box center [246, 332] width 258 height 106
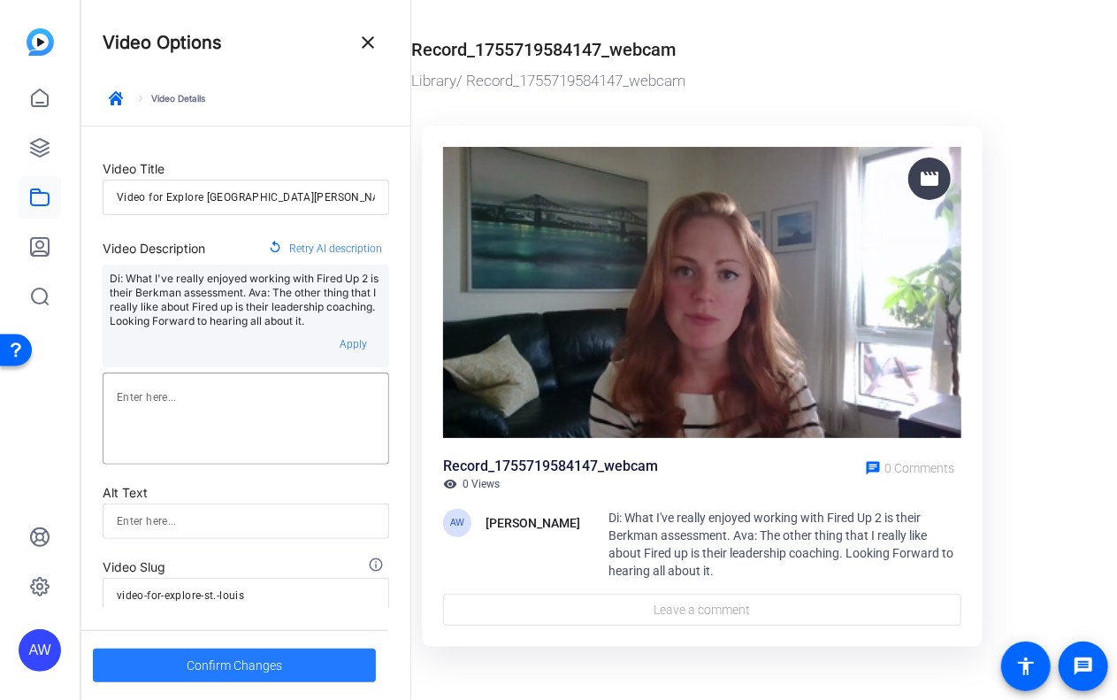
click at [225, 487] on span "Confirm Changes" at bounding box center [235, 665] width 96 height 34
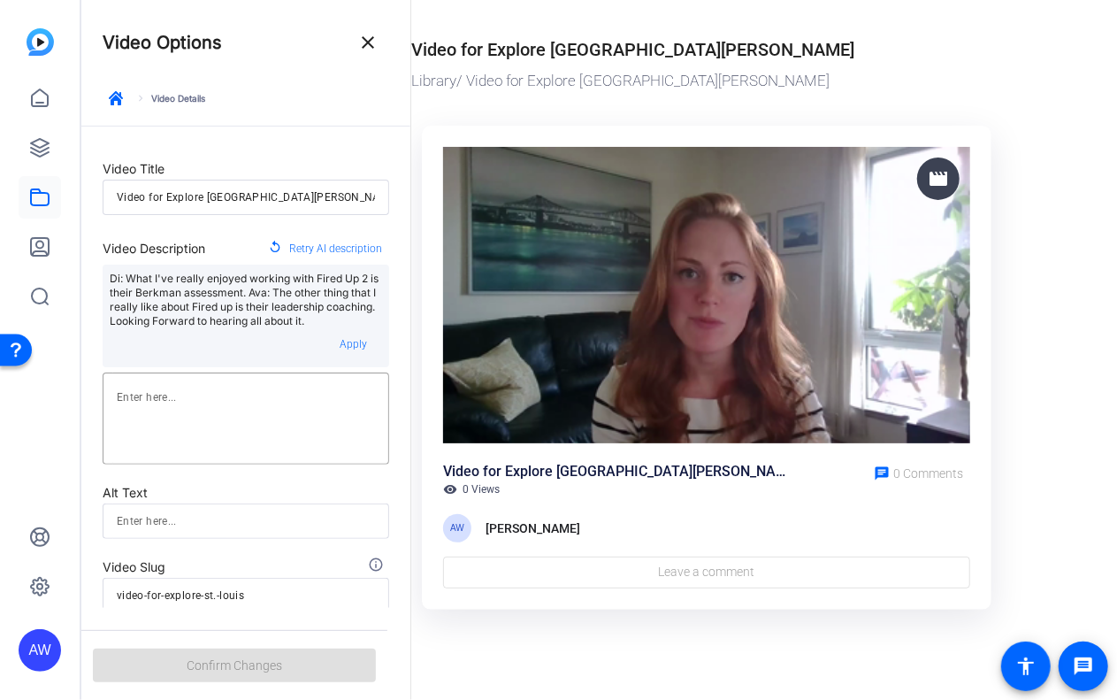
scroll to position [77, 0]
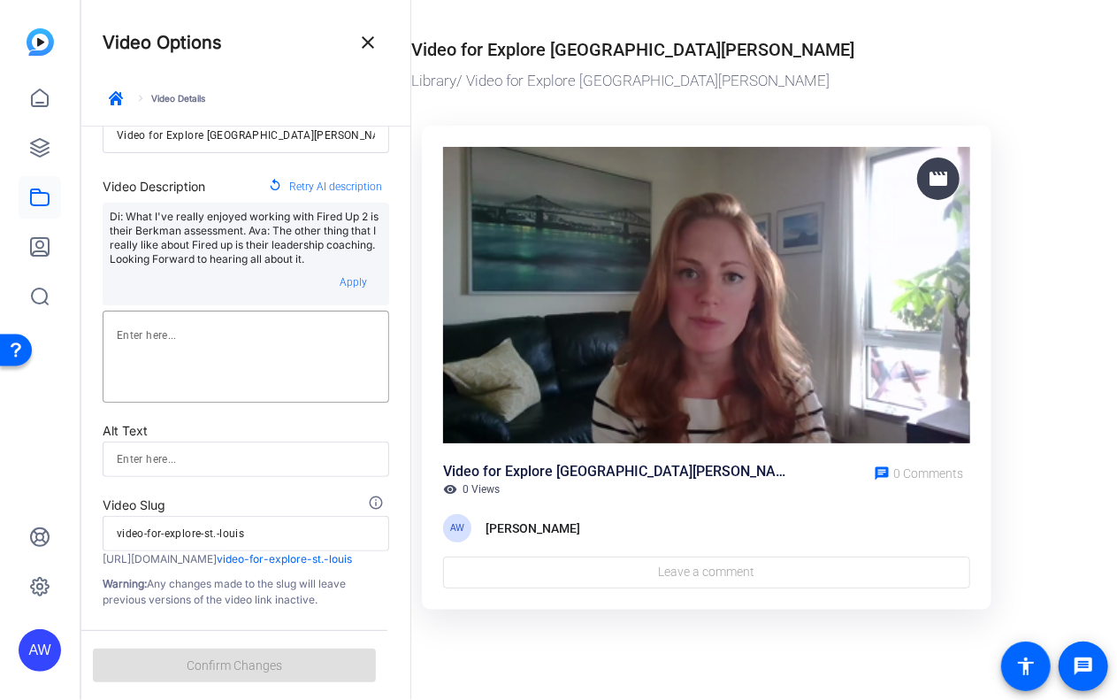
click at [133, 441] on div at bounding box center [246, 458] width 258 height 35
click at [138, 487] on input "video-for-explore-st.-louis" at bounding box center [246, 533] width 258 height 21
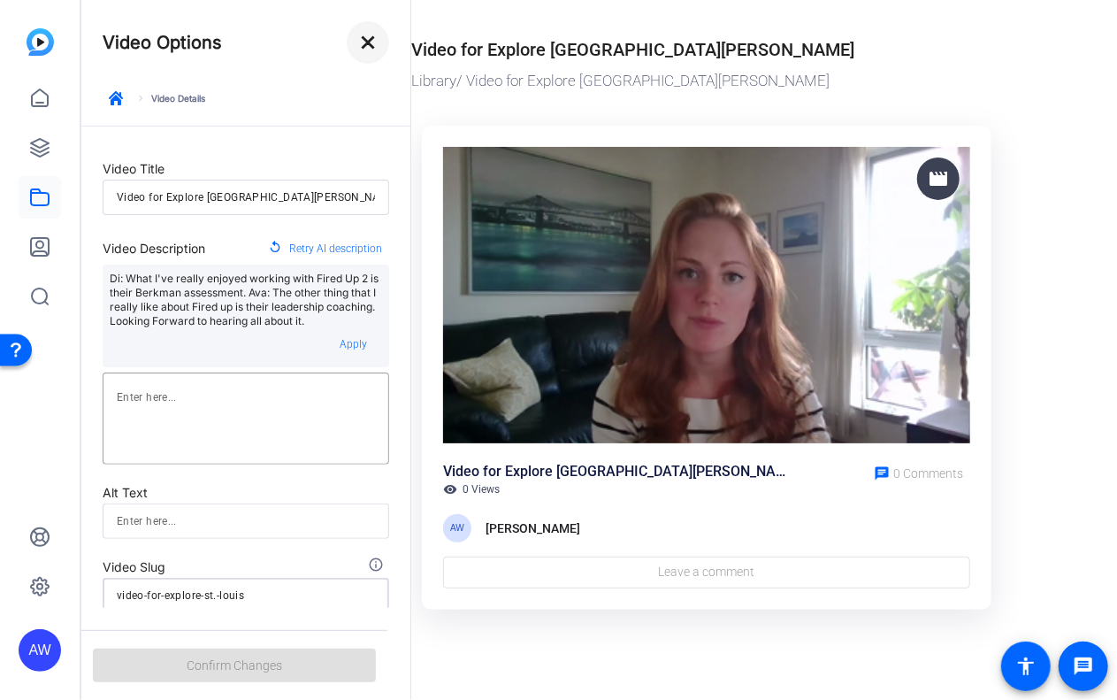
click at [372, 47] on mat-icon "close" at bounding box center [367, 42] width 21 height 21
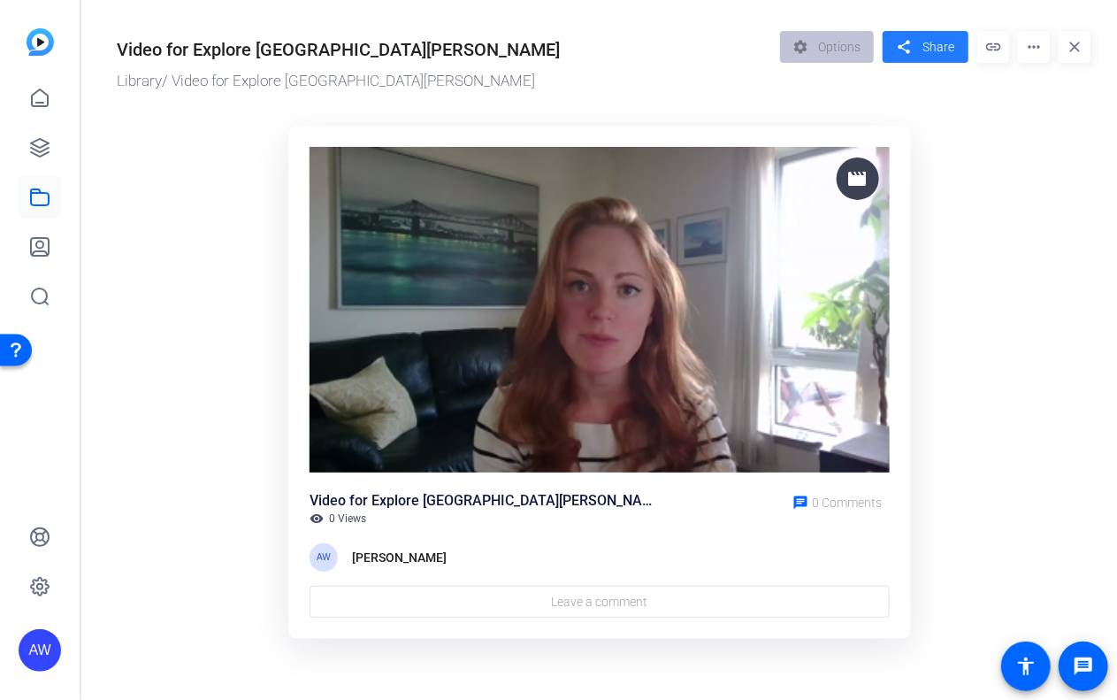
click at [925, 45] on span "Share" at bounding box center [939, 47] width 32 height 19
click at [923, 53] on span "Share" at bounding box center [939, 47] width 32 height 19
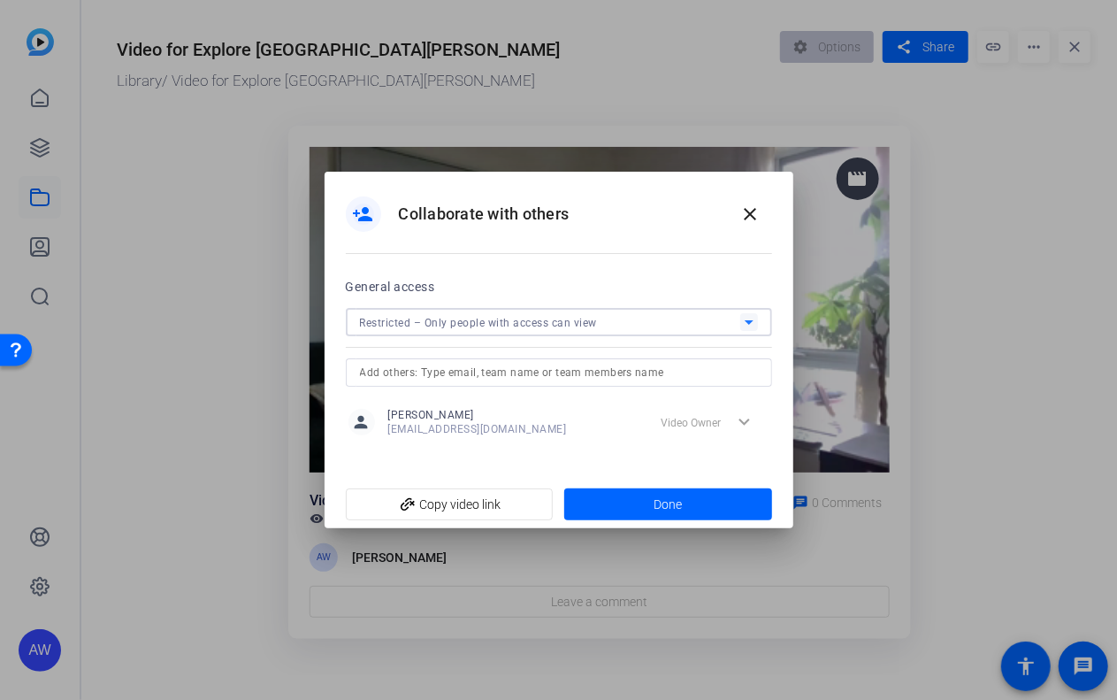
click at [412, 326] on span "Restricted – Only people with access can view" at bounding box center [479, 323] width 238 height 12
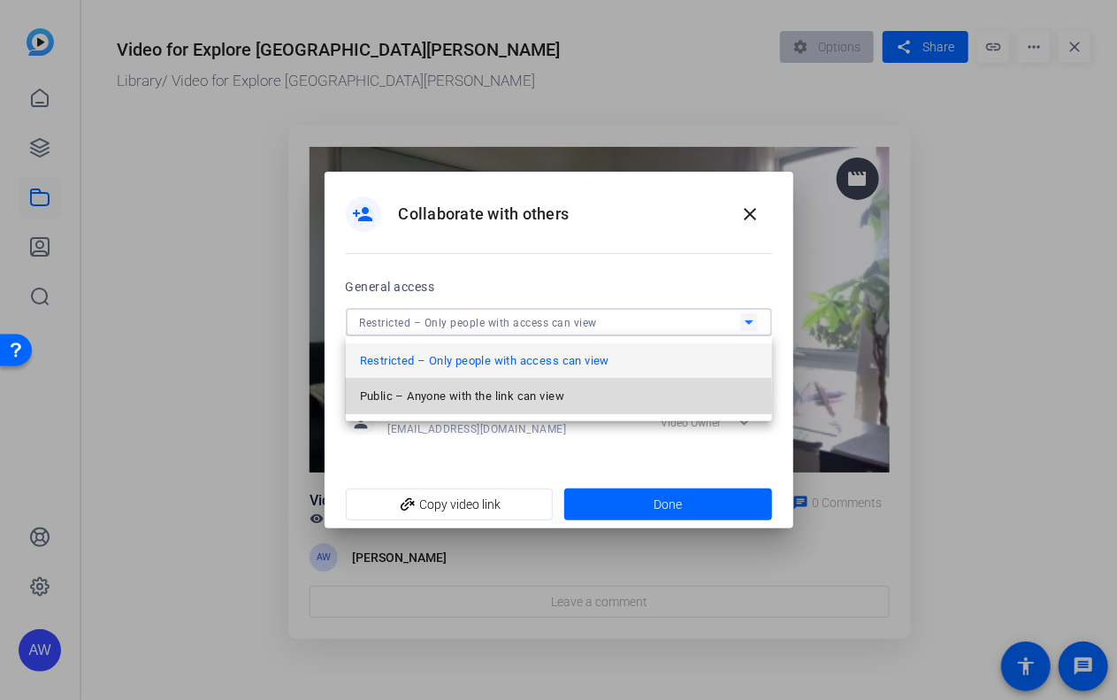
click at [432, 401] on span "Public – Anyone with the link can view" at bounding box center [462, 396] width 204 height 21
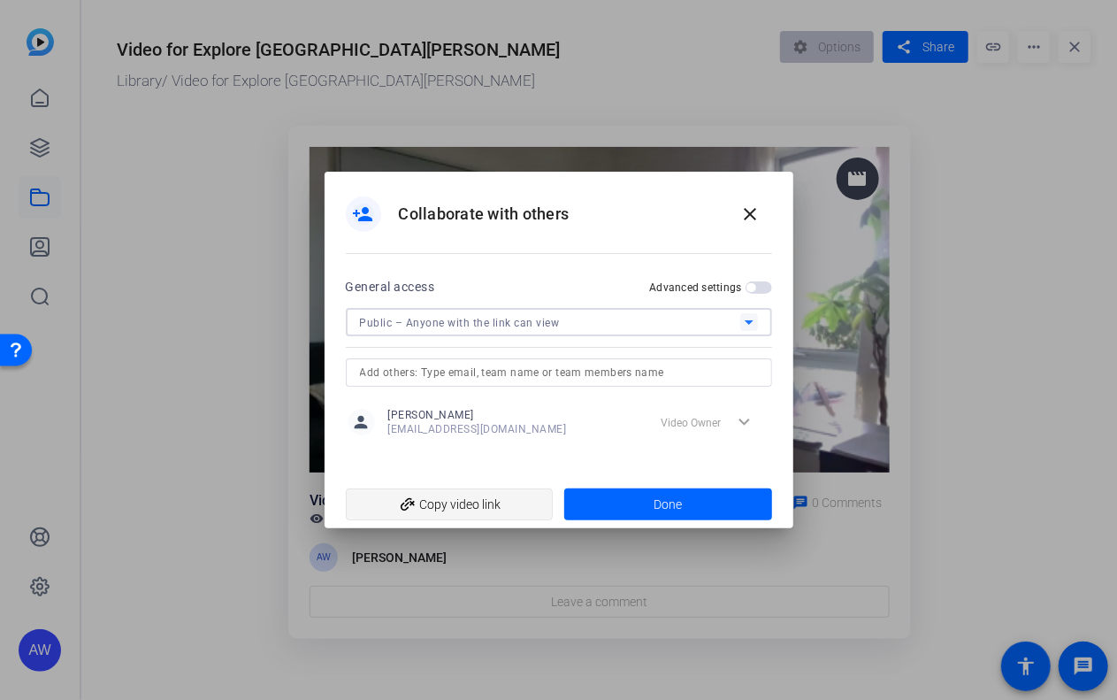
click at [433, 487] on span "add_link Copy video link" at bounding box center [450, 504] width 180 height 34
click at [649, 487] on span at bounding box center [668, 504] width 208 height 42
